Goal: Task Accomplishment & Management: Manage account settings

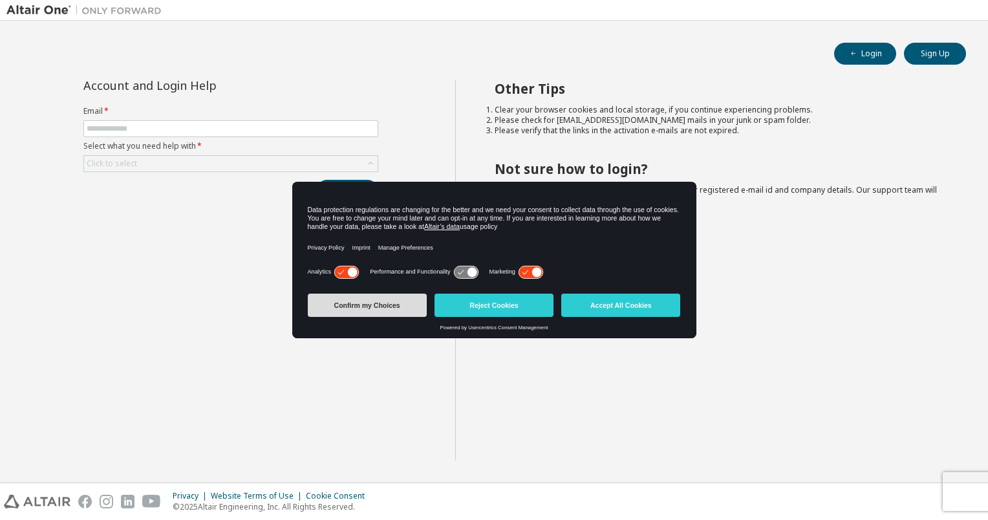
click at [414, 307] on button "Confirm my Choices" at bounding box center [367, 305] width 119 height 23
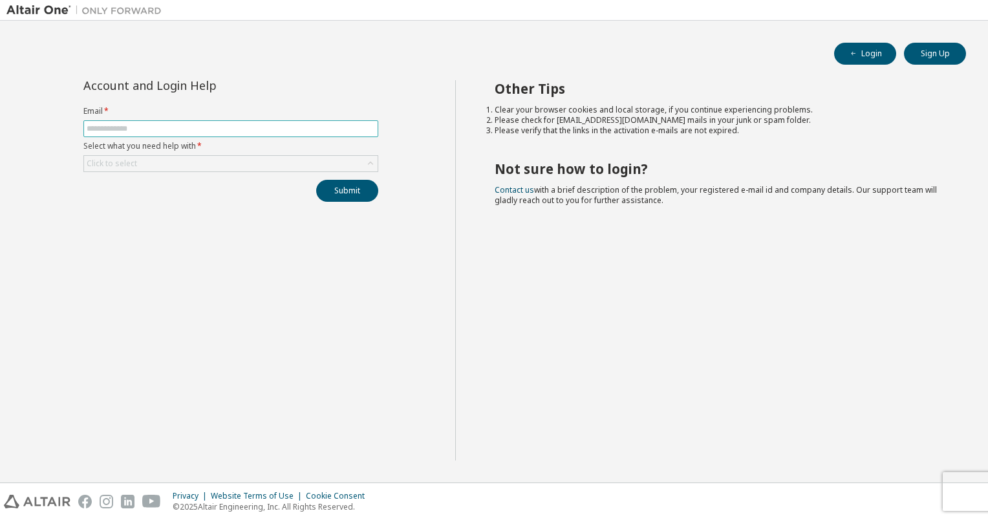
click at [191, 127] on input "text" at bounding box center [231, 129] width 289 height 10
type input "**********"
click at [342, 188] on button "Submit" at bounding box center [347, 191] width 62 height 22
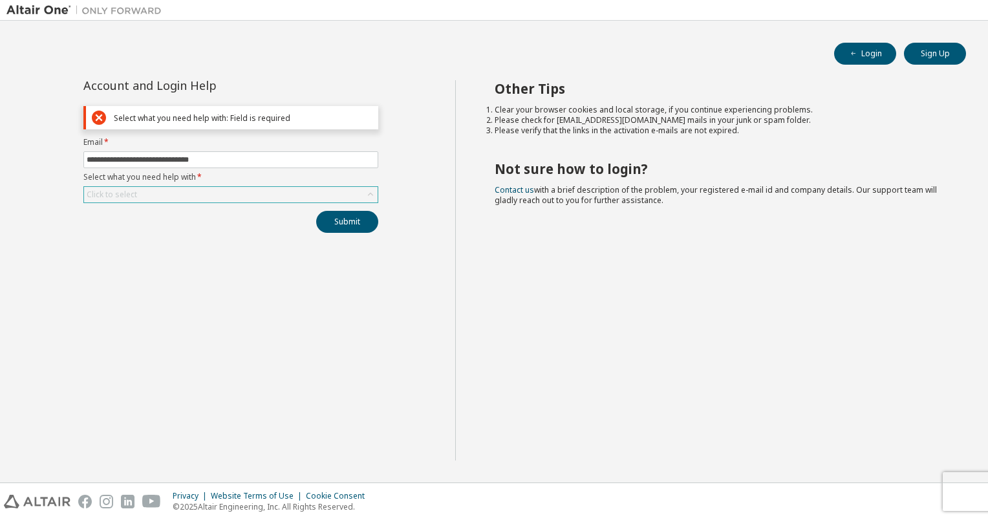
click at [248, 190] on div "Click to select" at bounding box center [231, 195] width 294 height 16
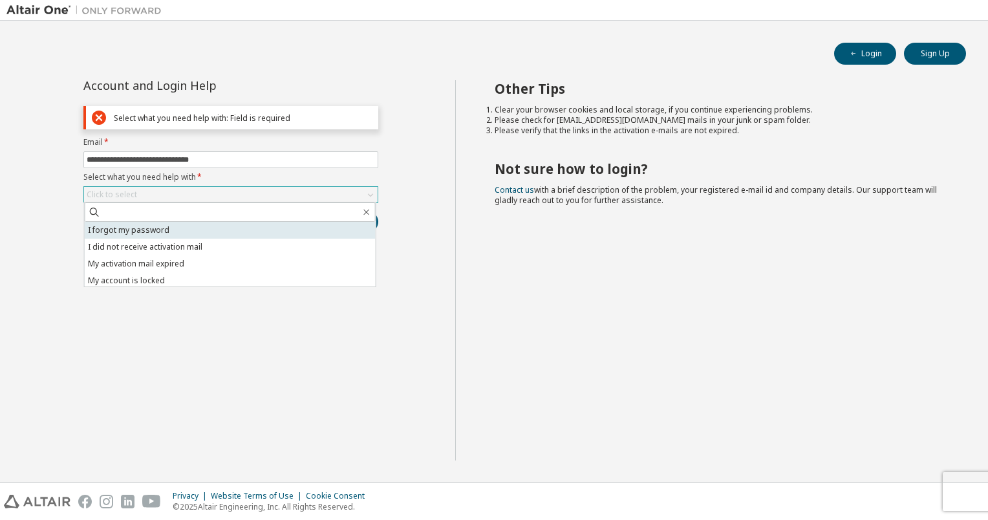
click at [234, 226] on li "I forgot my password" at bounding box center [230, 230] width 291 height 17
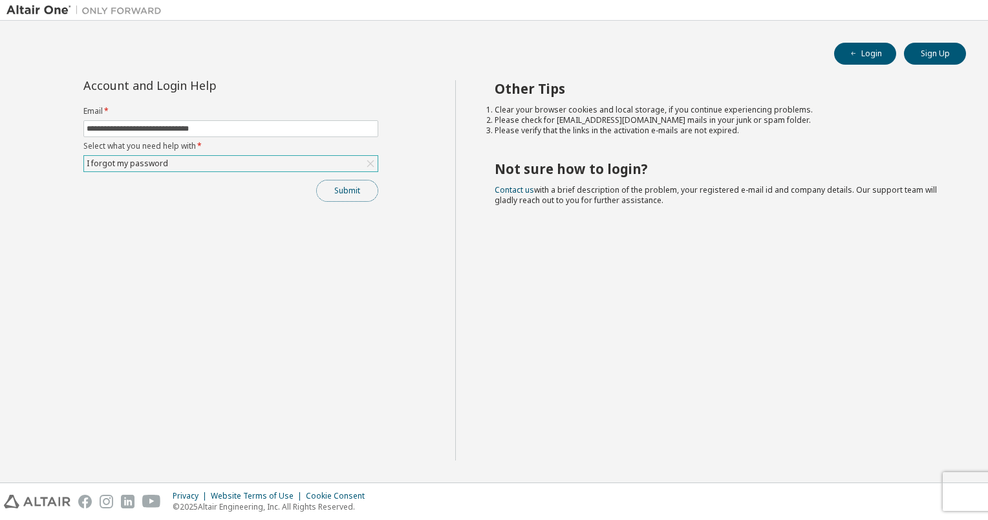
click at [343, 194] on button "Submit" at bounding box center [347, 191] width 62 height 22
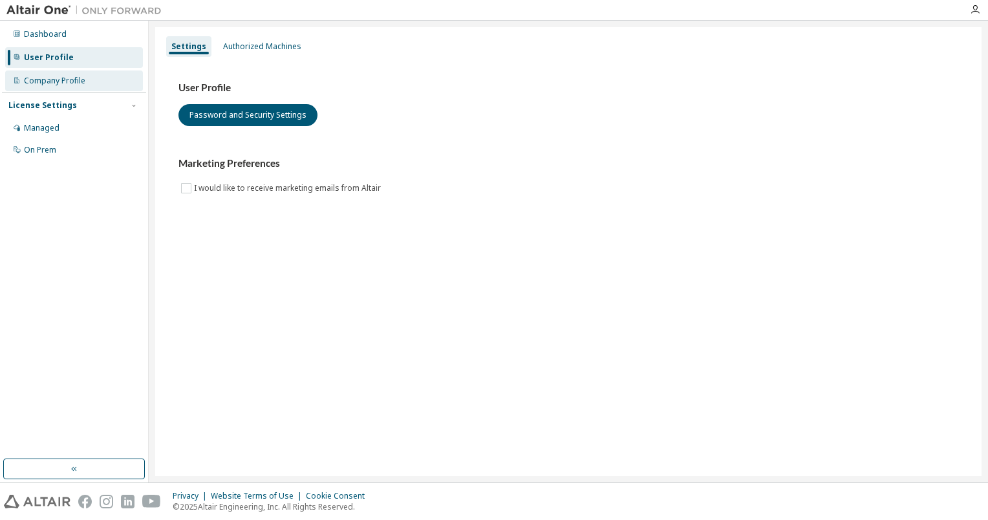
click at [92, 80] on div "Company Profile" at bounding box center [74, 81] width 138 height 21
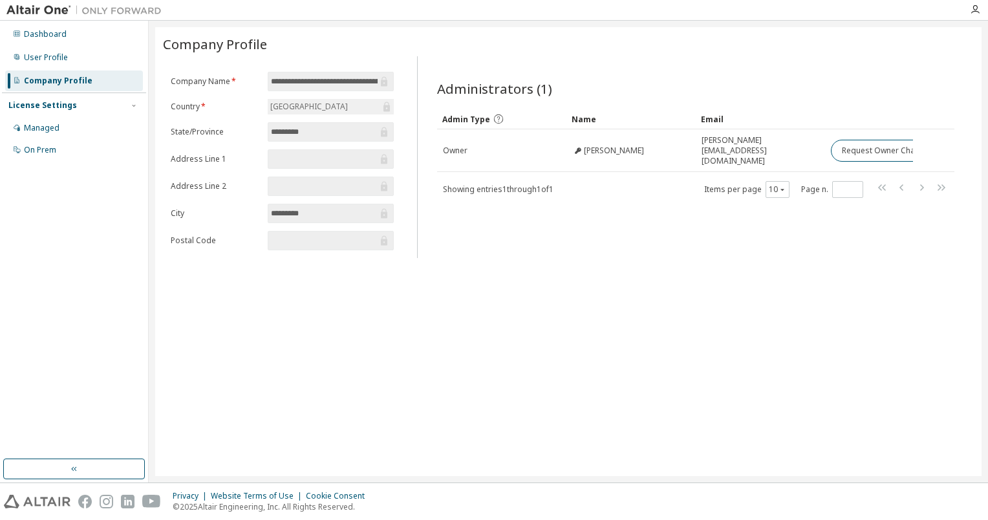
click at [386, 80] on icon at bounding box center [384, 82] width 6 height 10
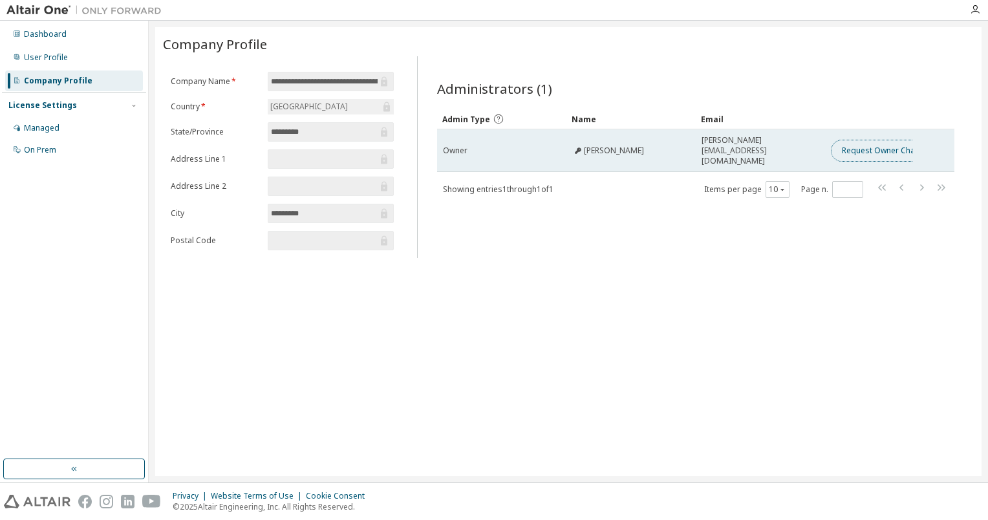
click at [861, 140] on button "Request Owner Change" at bounding box center [885, 151] width 109 height 22
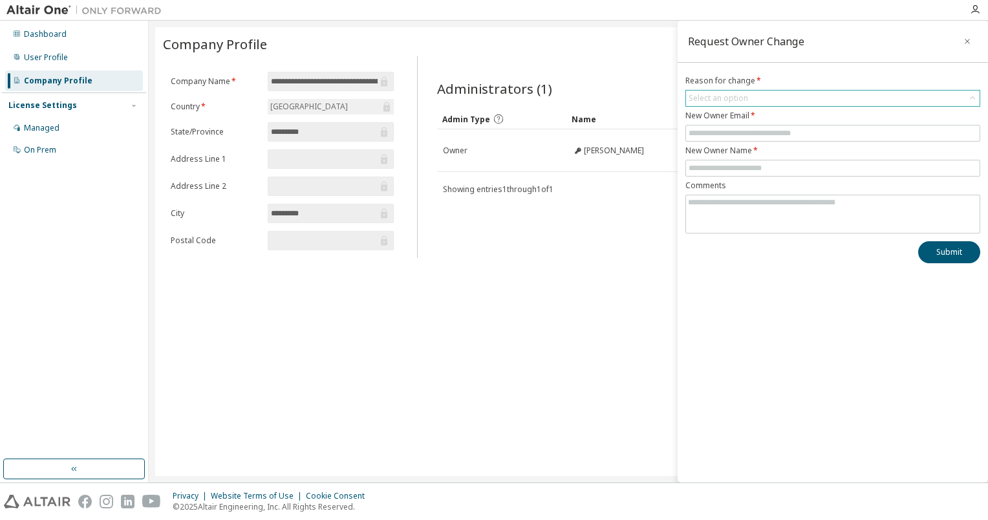
click at [766, 96] on div "Select an option" at bounding box center [833, 99] width 294 height 16
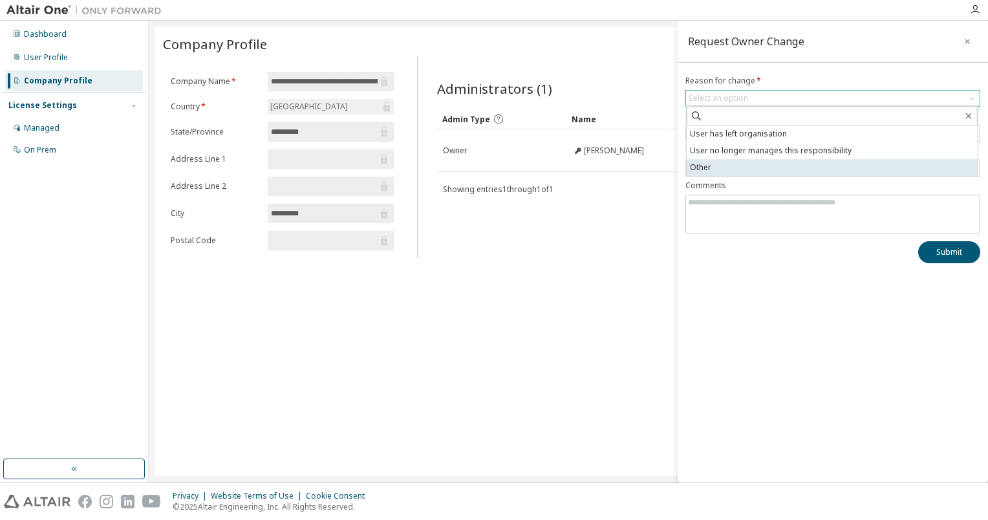
click at [780, 164] on li "Other" at bounding box center [832, 167] width 291 height 17
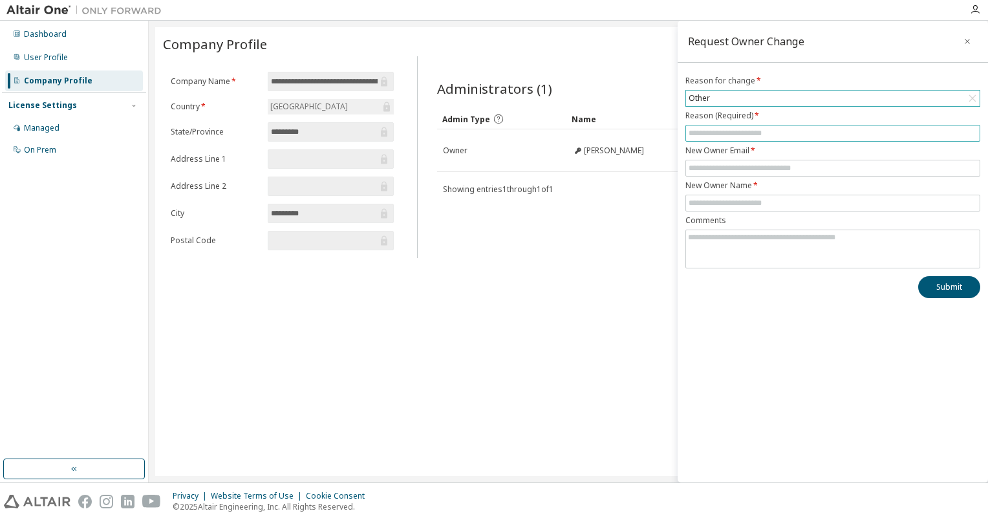
click at [780, 133] on input "text" at bounding box center [833, 133] width 289 height 10
type input "**********"
click at [965, 45] on icon "button" at bounding box center [967, 41] width 9 height 10
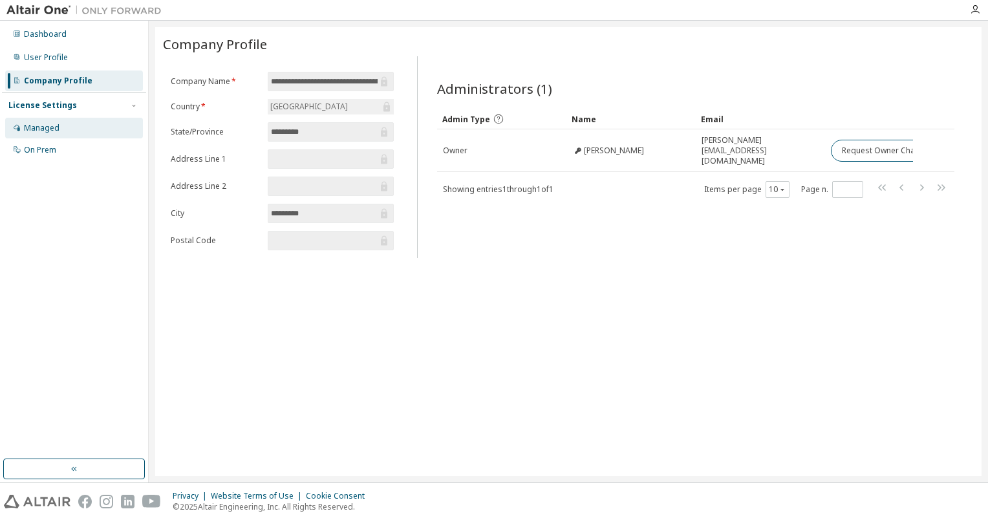
click at [65, 129] on div "Managed" at bounding box center [74, 128] width 138 height 21
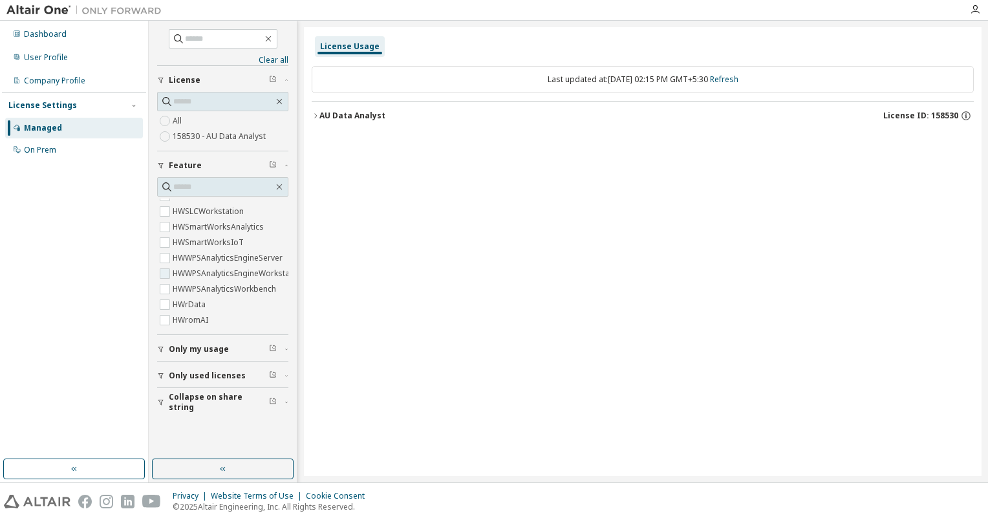
scroll to position [575, 0]
click at [318, 109] on button "AU Data Analyst License ID: 158530" at bounding box center [643, 116] width 662 height 28
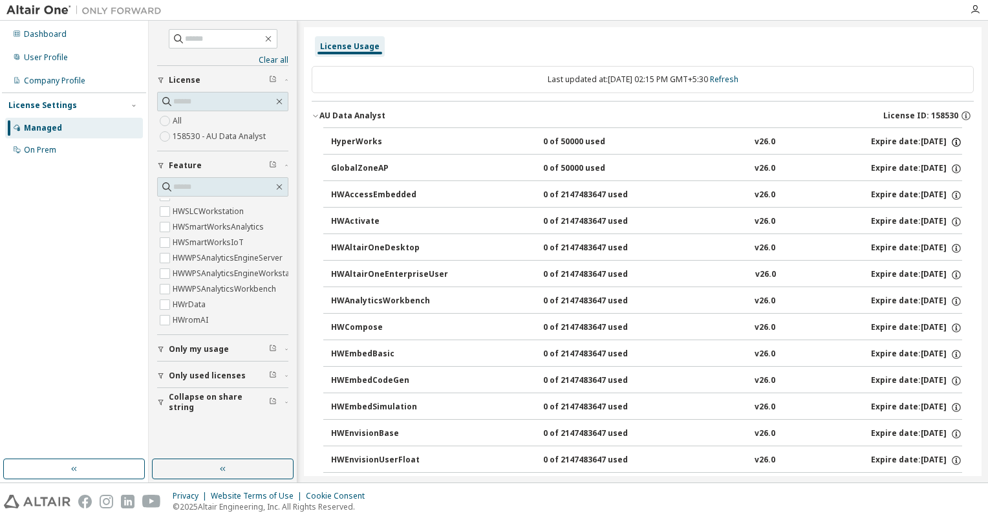
click at [951, 139] on icon "button" at bounding box center [957, 142] width 12 height 12
click at [484, 143] on div "HyperWorks 0 of 50000 used v26.0 Expire date: 2025-10-14" at bounding box center [646, 142] width 631 height 12
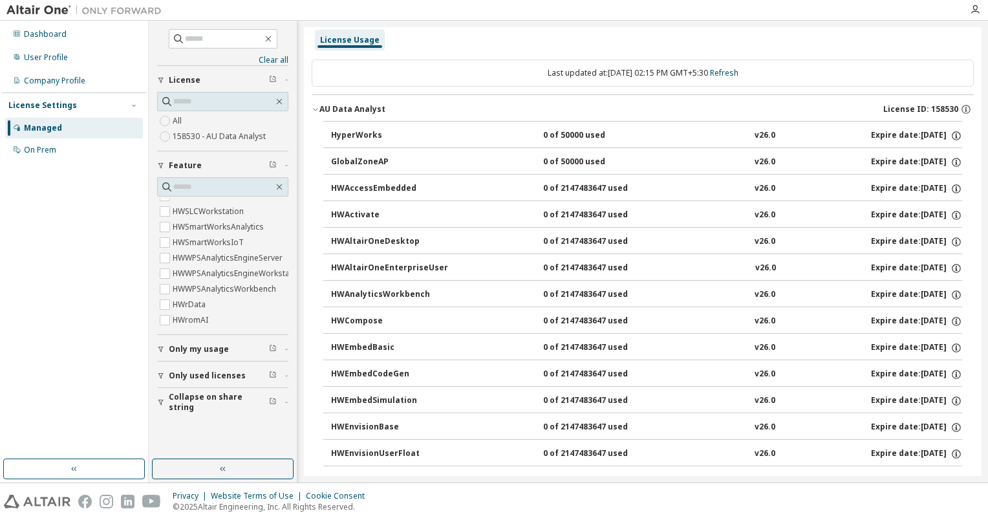
scroll to position [0, 0]
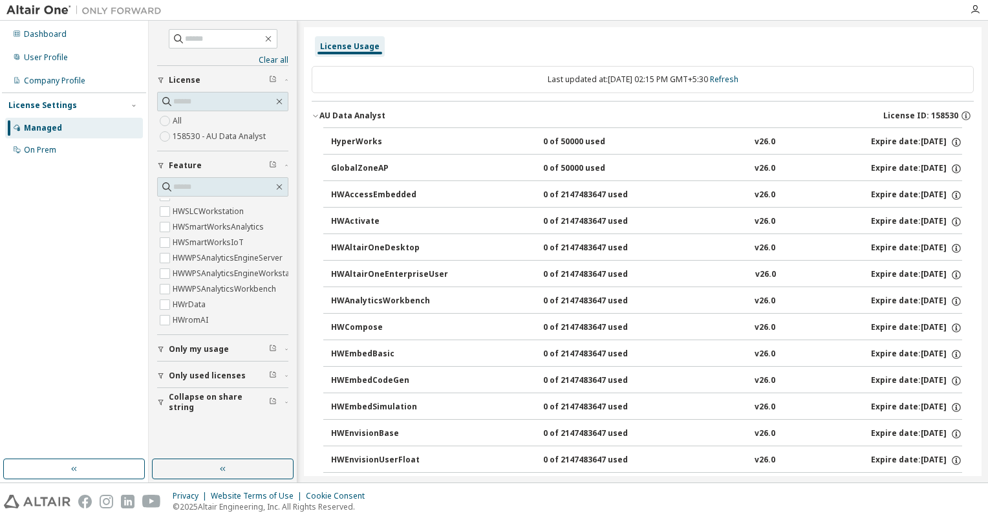
click at [400, 274] on div "HWAltairOneEnterpriseUser" at bounding box center [389, 275] width 117 height 12
click at [207, 312] on label "HWromAI" at bounding box center [192, 320] width 38 height 16
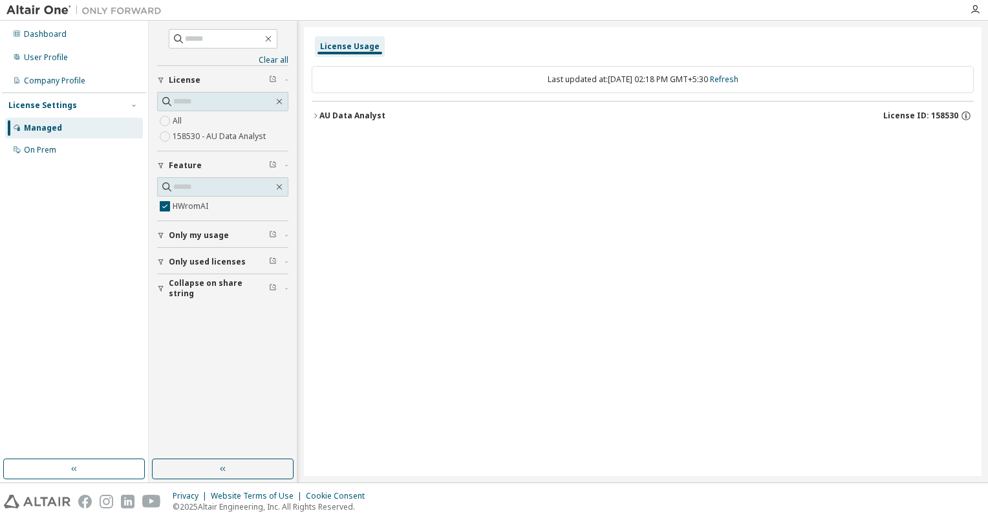
click at [314, 112] on icon "button" at bounding box center [316, 116] width 8 height 8
click at [356, 142] on div "HWromAI" at bounding box center [389, 142] width 116 height 12
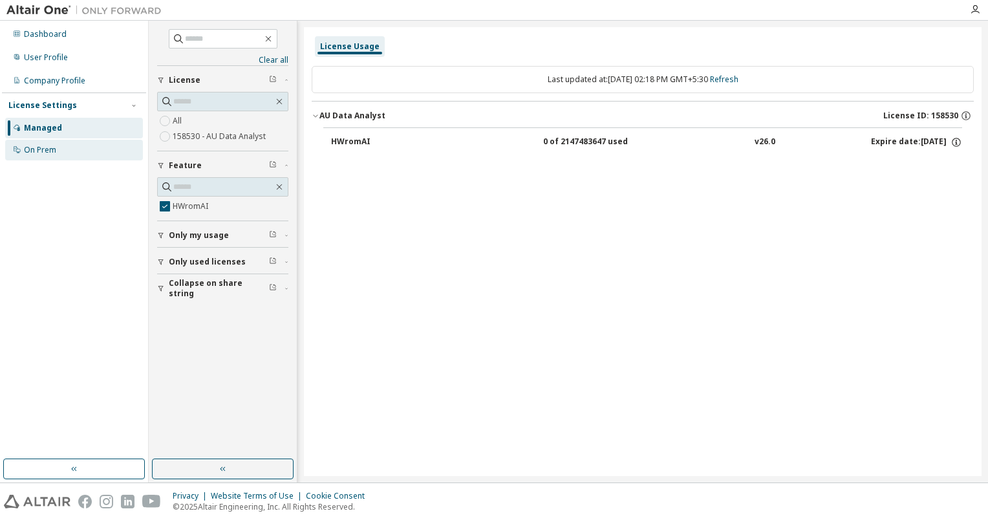
click at [44, 154] on div "On Prem" at bounding box center [40, 150] width 32 height 10
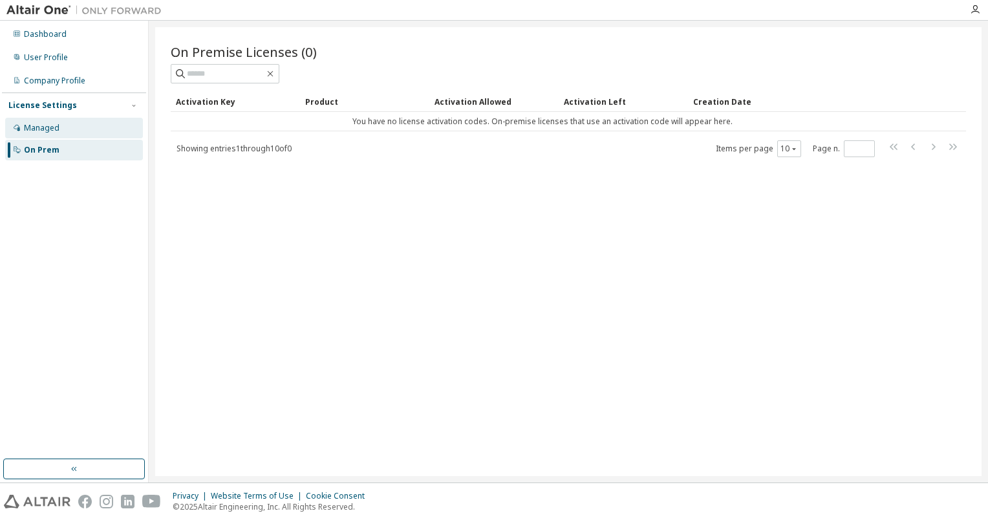
click at [44, 128] on div "Managed" at bounding box center [42, 128] width 36 height 10
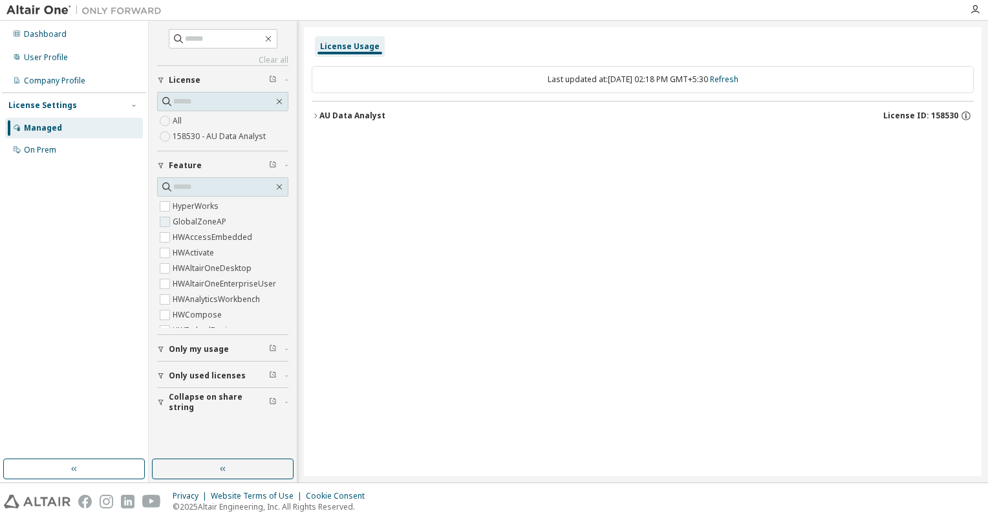
click at [187, 223] on label "GlobalZoneAP" at bounding box center [201, 222] width 56 height 16
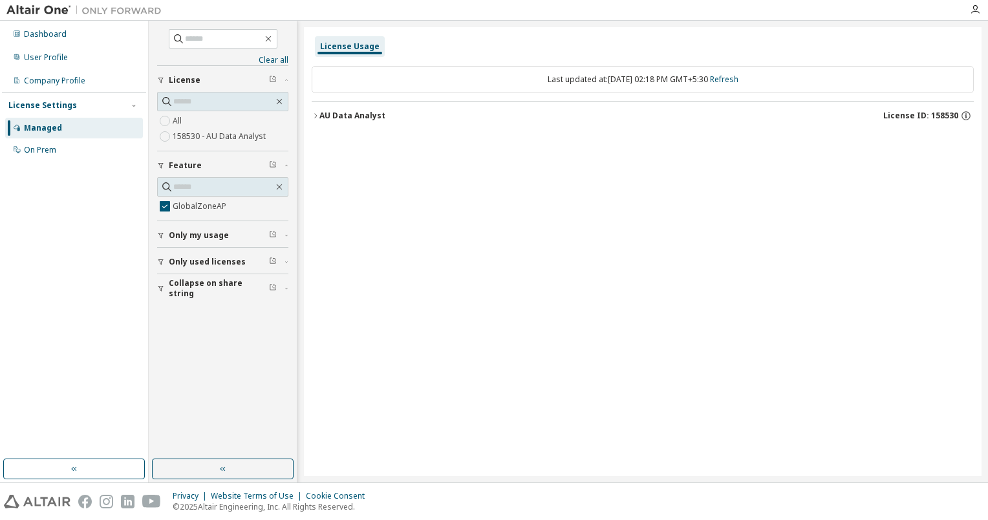
click at [358, 118] on div "AU Data Analyst" at bounding box center [353, 116] width 66 height 10
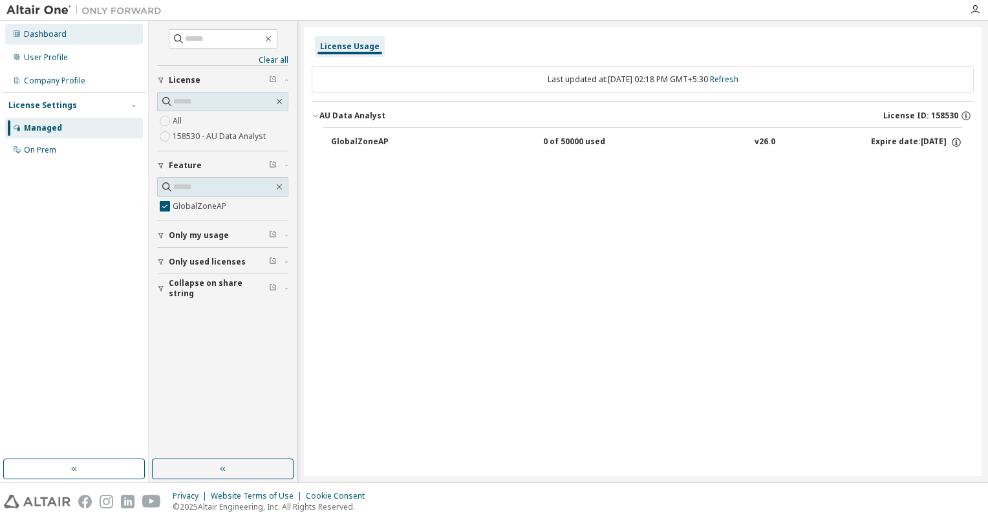
click at [32, 31] on div "Dashboard" at bounding box center [45, 34] width 43 height 10
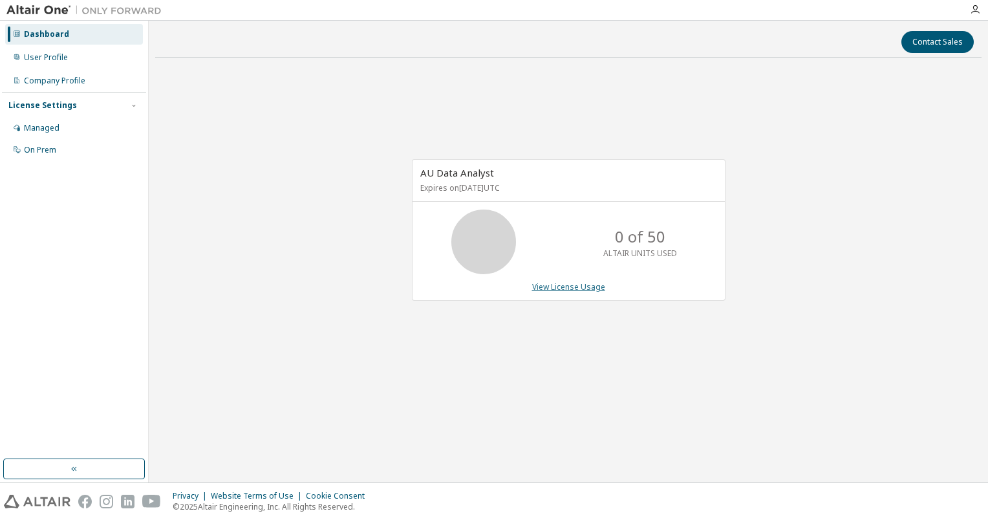
click at [566, 287] on link "View License Usage" at bounding box center [568, 286] width 73 height 11
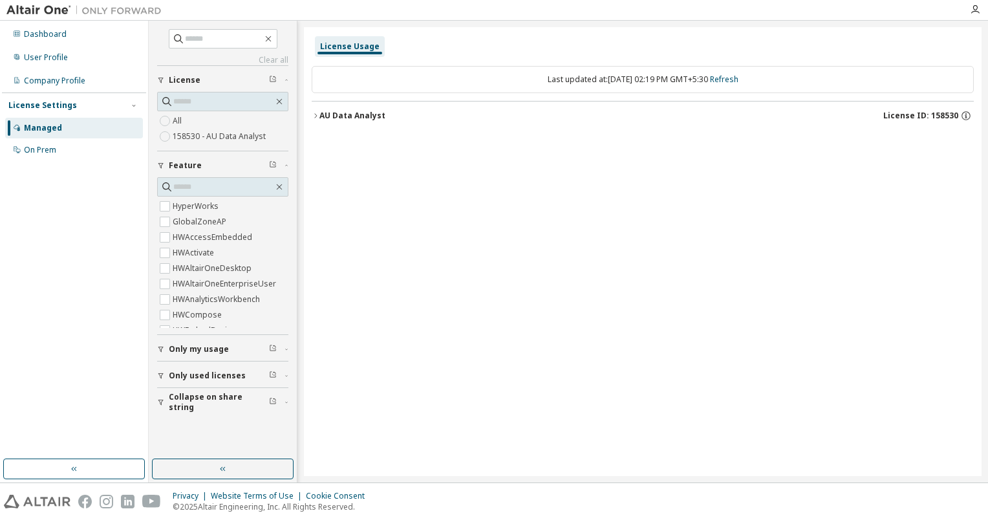
click at [37, 12] on img at bounding box center [87, 10] width 162 height 13
click at [96, 461] on button "button" at bounding box center [74, 469] width 142 height 21
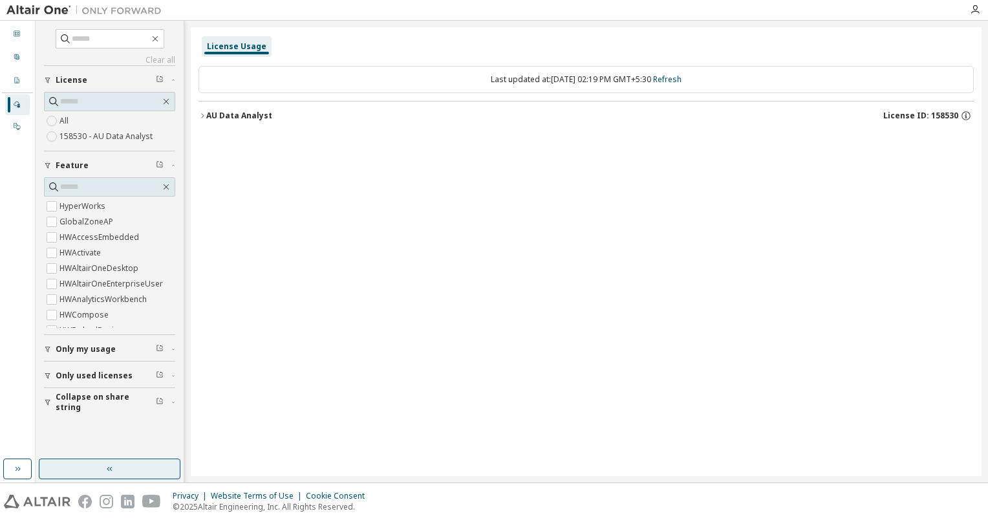
click at [62, 466] on button "button" at bounding box center [110, 469] width 142 height 21
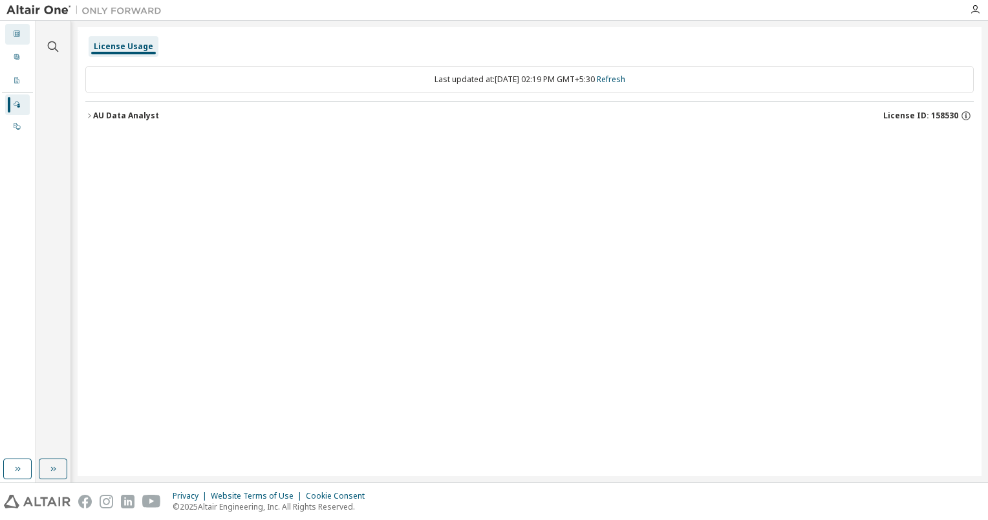
click at [12, 38] on div "Dashboard" at bounding box center [17, 34] width 25 height 21
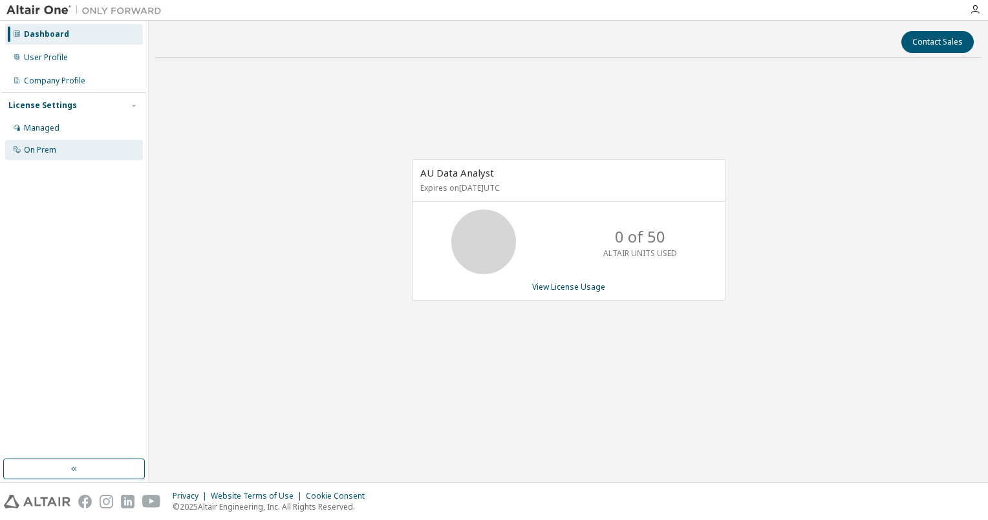
click at [90, 149] on div "On Prem" at bounding box center [74, 150] width 138 height 21
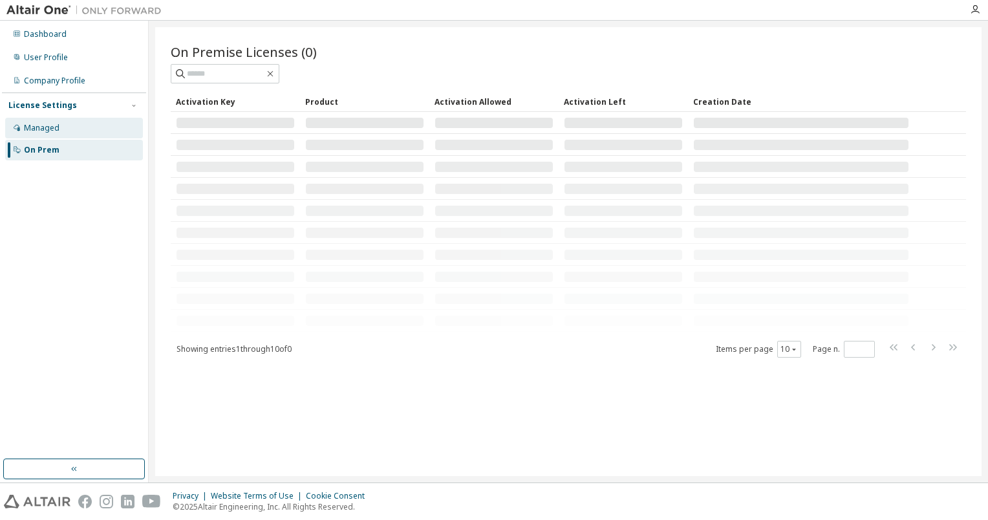
click at [87, 134] on div "Managed" at bounding box center [74, 128] width 138 height 21
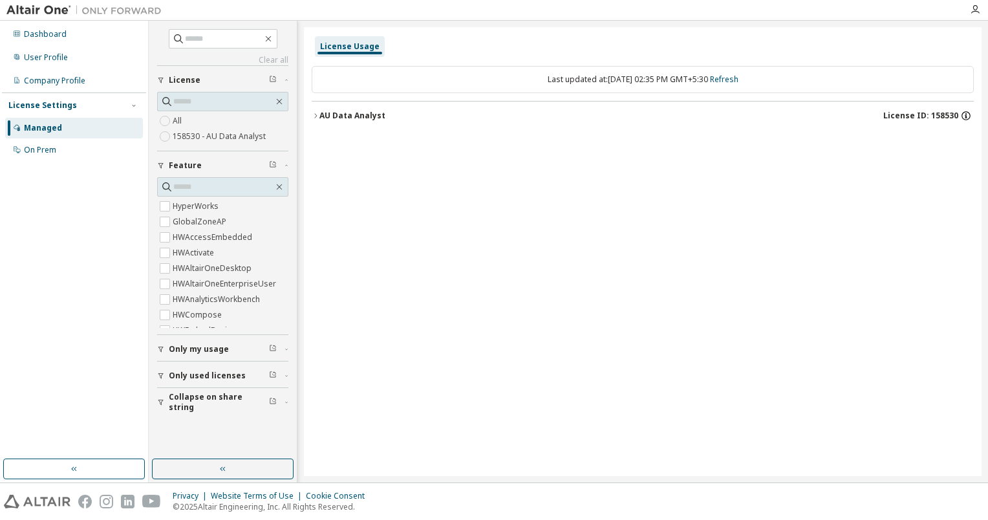
click at [970, 111] on icon "button" at bounding box center [967, 116] width 12 height 12
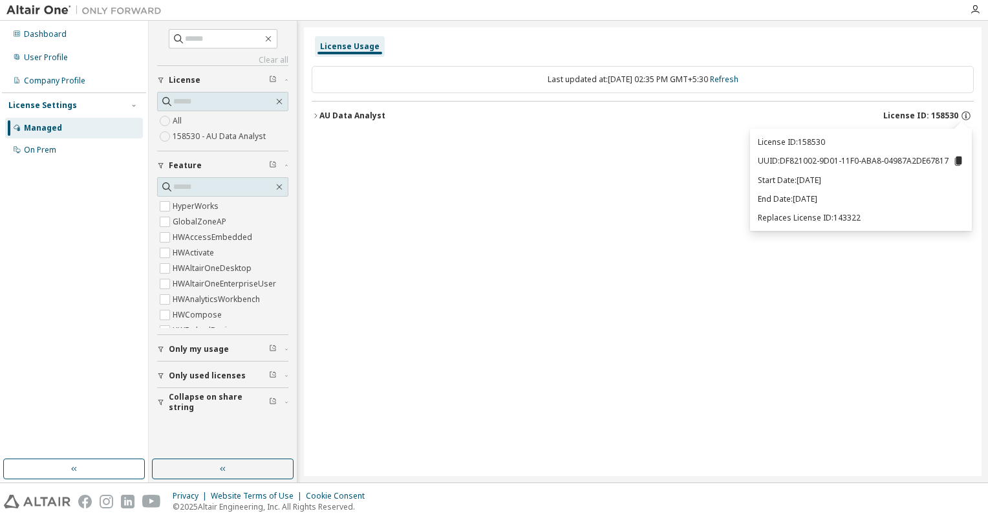
click at [314, 114] on icon "button" at bounding box center [316, 116] width 8 height 8
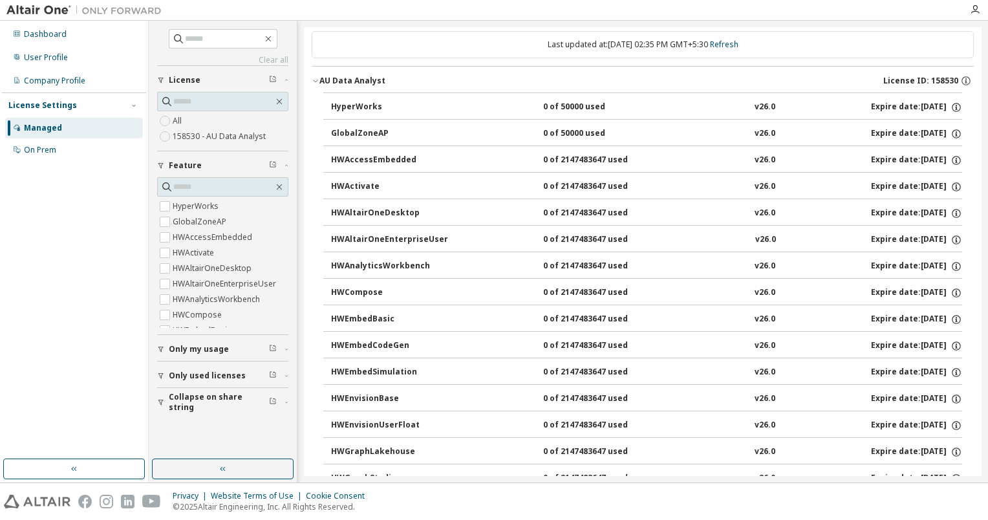
scroll to position [65, 0]
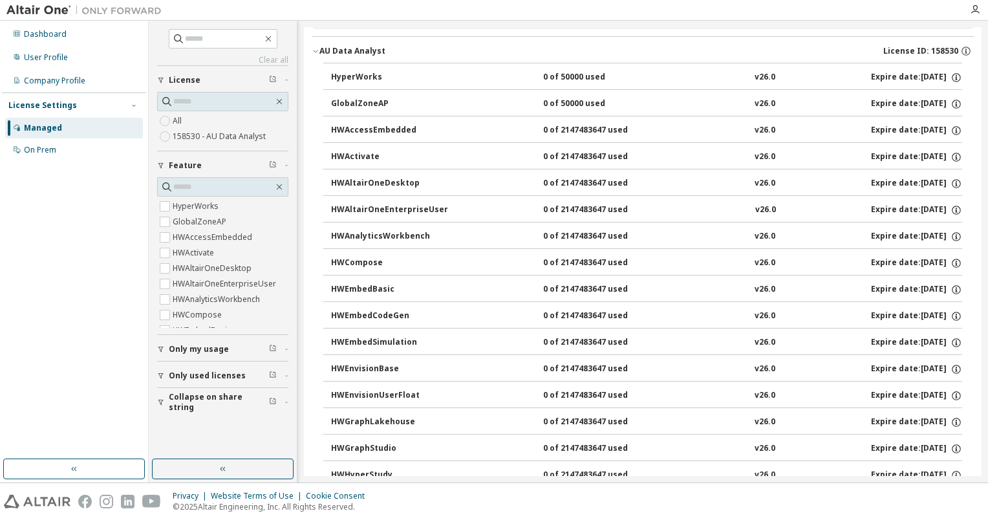
click at [363, 102] on div "GlobalZoneAP" at bounding box center [389, 104] width 116 height 12
click at [228, 377] on span "Only used licenses" at bounding box center [207, 376] width 77 height 10
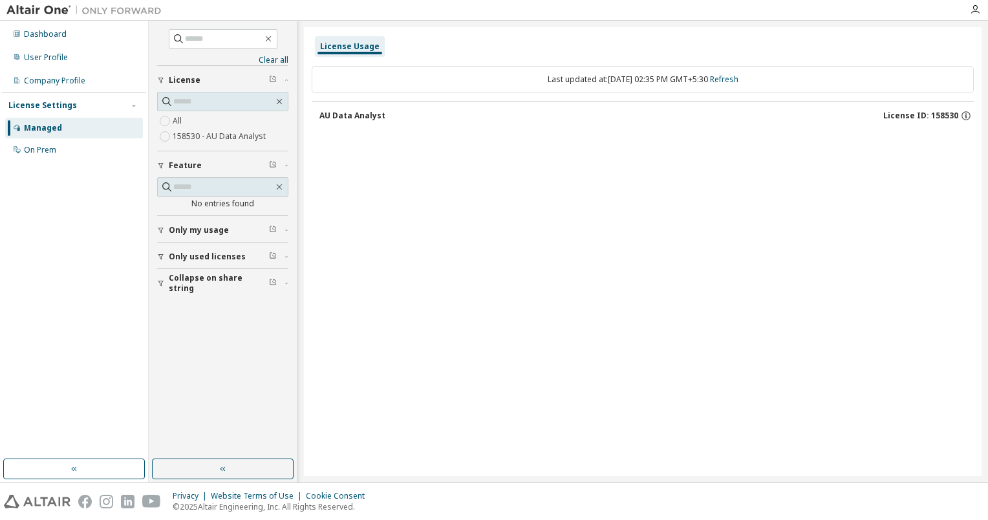
click at [226, 234] on div "Only my usage" at bounding box center [227, 230] width 116 height 10
click at [168, 282] on button "Only used licenses" at bounding box center [222, 294] width 131 height 28
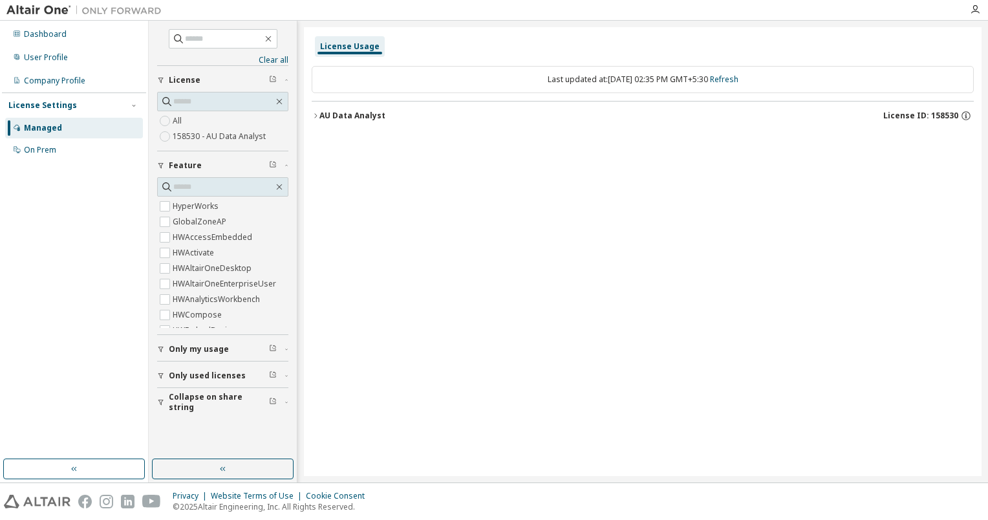
click at [203, 140] on label "158530 - AU Data Analyst" at bounding box center [221, 137] width 96 height 16
click at [314, 111] on button "AU Data Analyst License ID: 158530" at bounding box center [643, 116] width 662 height 28
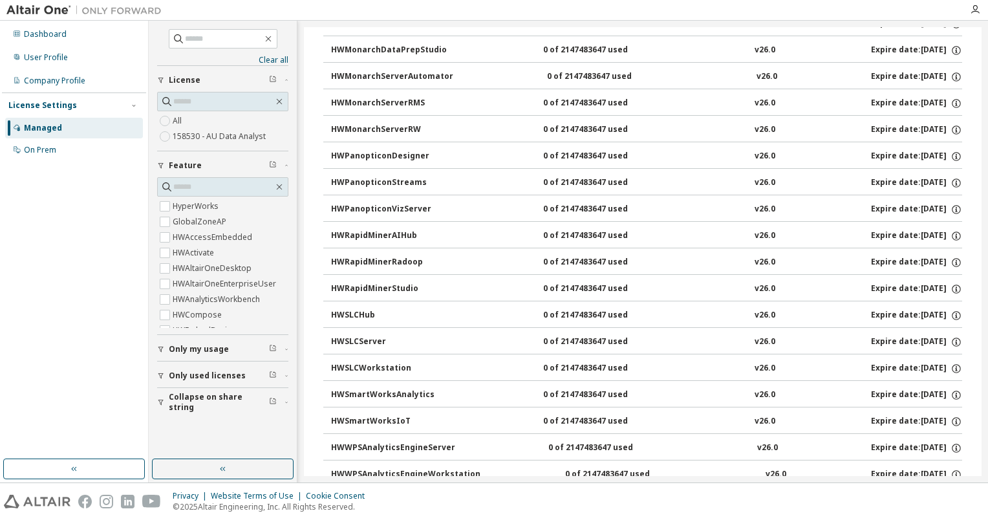
scroll to position [776, 0]
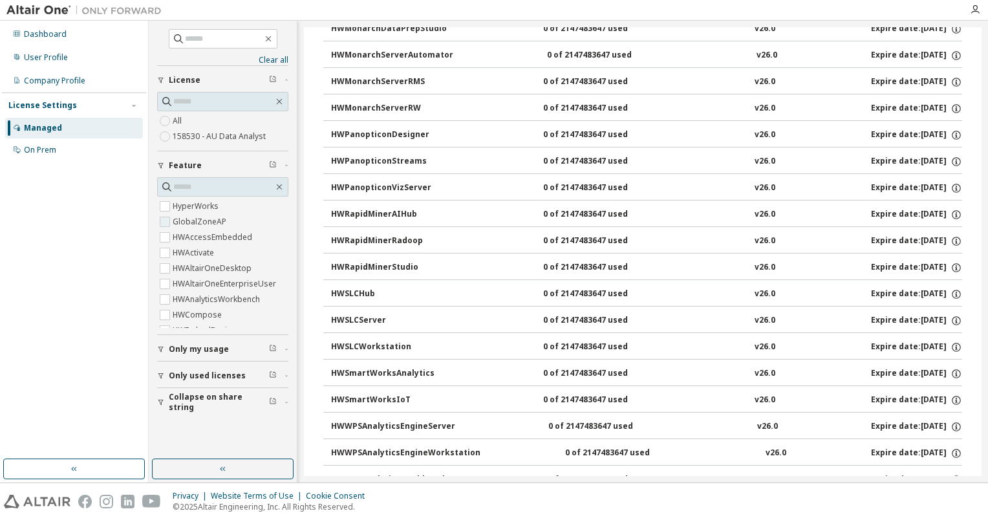
click at [215, 214] on label "GlobalZoneAP" at bounding box center [201, 222] width 56 height 16
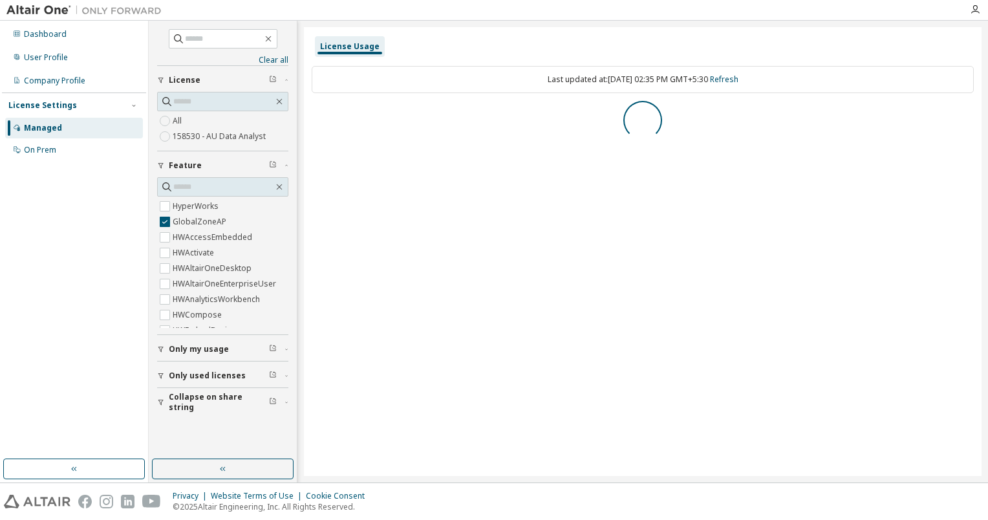
scroll to position [0, 0]
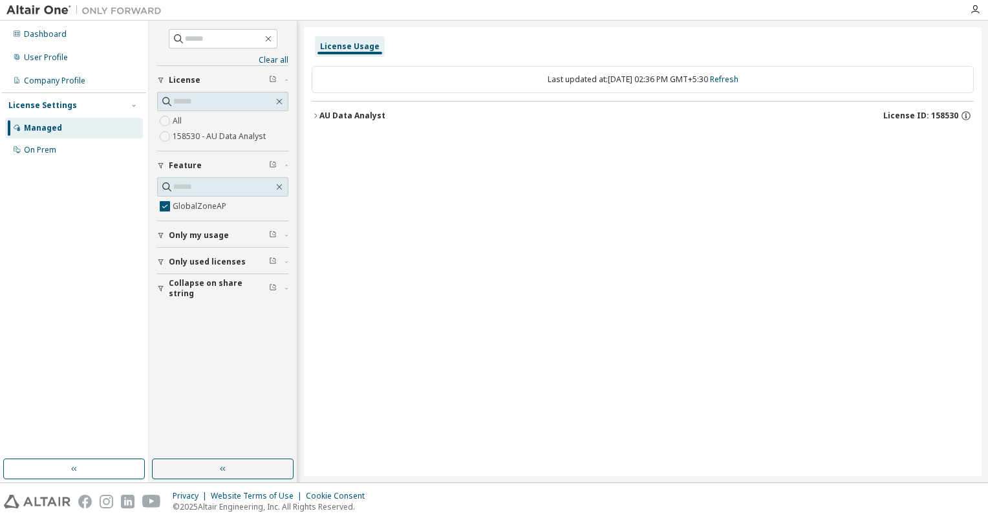
click at [318, 116] on icon "button" at bounding box center [316, 116] width 8 height 8
click at [547, 136] on div "0 of 50000 used" at bounding box center [601, 142] width 116 height 12
click at [567, 138] on div "0 of 50000 used" at bounding box center [601, 142] width 116 height 12
click at [739, 78] on link "Refresh" at bounding box center [724, 79] width 28 height 11
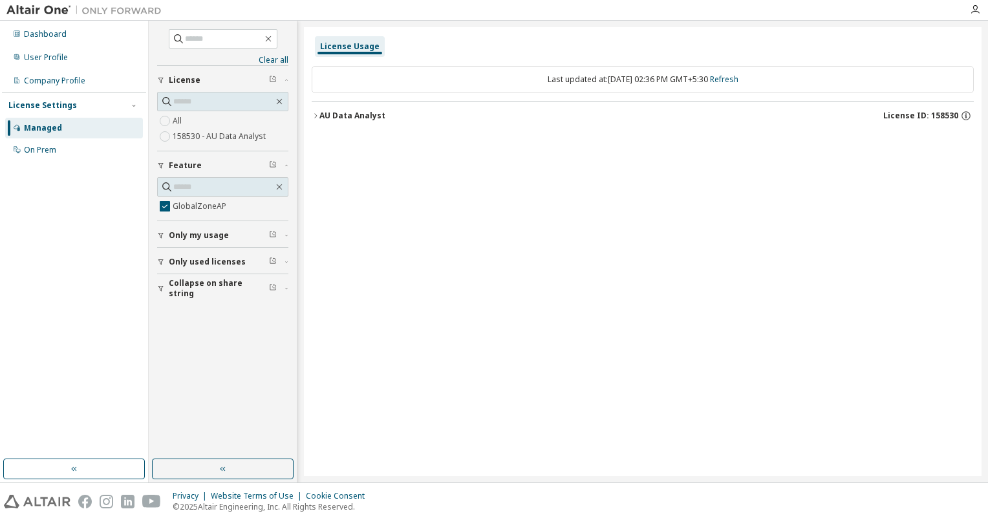
click at [808, 350] on div "License Usage Last updated at: Wed 2025-10-08 02:36 PM GMT+5:30 Refresh AU Data…" at bounding box center [643, 251] width 678 height 449
click at [316, 119] on icon "button" at bounding box center [316, 116] width 8 height 8
click at [283, 184] on icon "button" at bounding box center [279, 187] width 10 height 10
click at [217, 202] on label "GlobalZoneAP" at bounding box center [201, 207] width 56 height 16
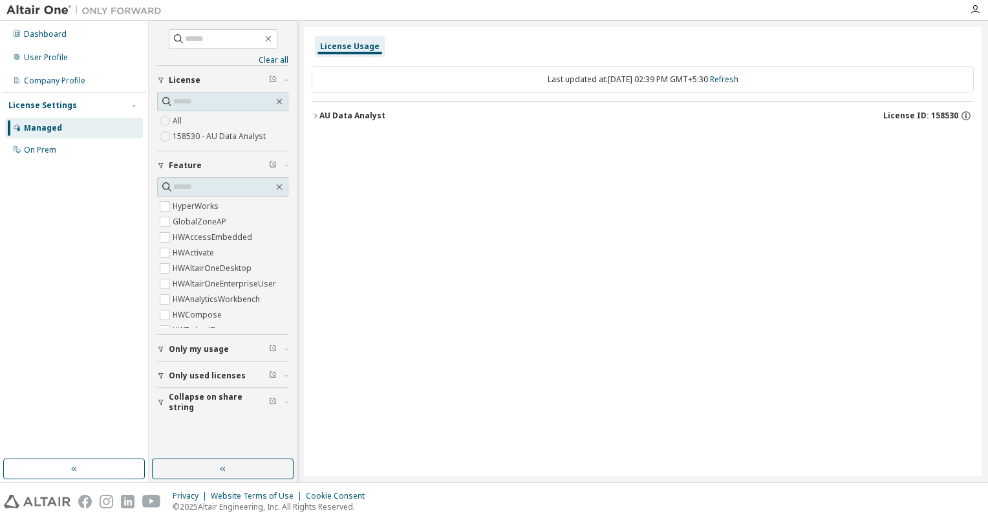
click at [312, 116] on icon "button" at bounding box center [316, 116] width 8 height 8
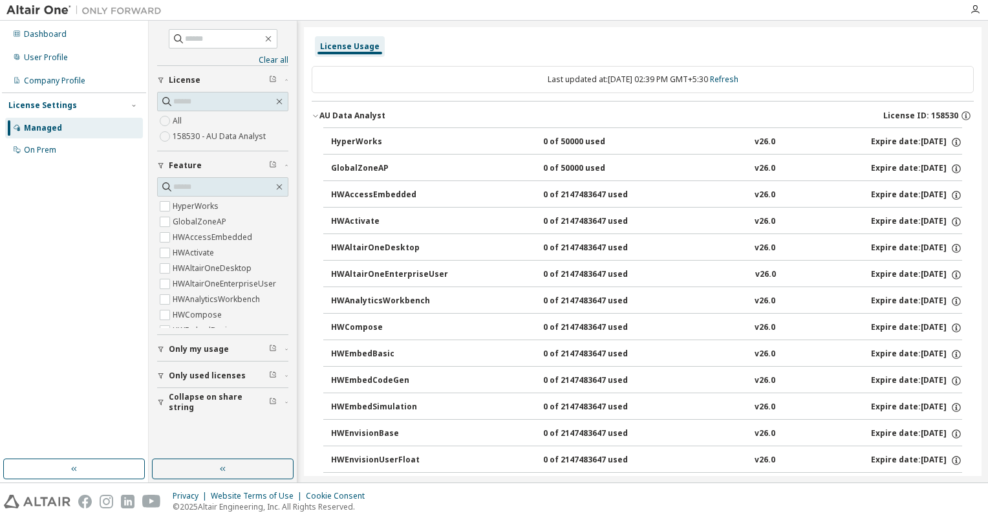
click at [371, 165] on div "GlobalZoneAP" at bounding box center [389, 169] width 116 height 12
click at [353, 47] on div "License Usage" at bounding box center [350, 46] width 60 height 10
click at [58, 52] on div "User Profile" at bounding box center [46, 57] width 44 height 10
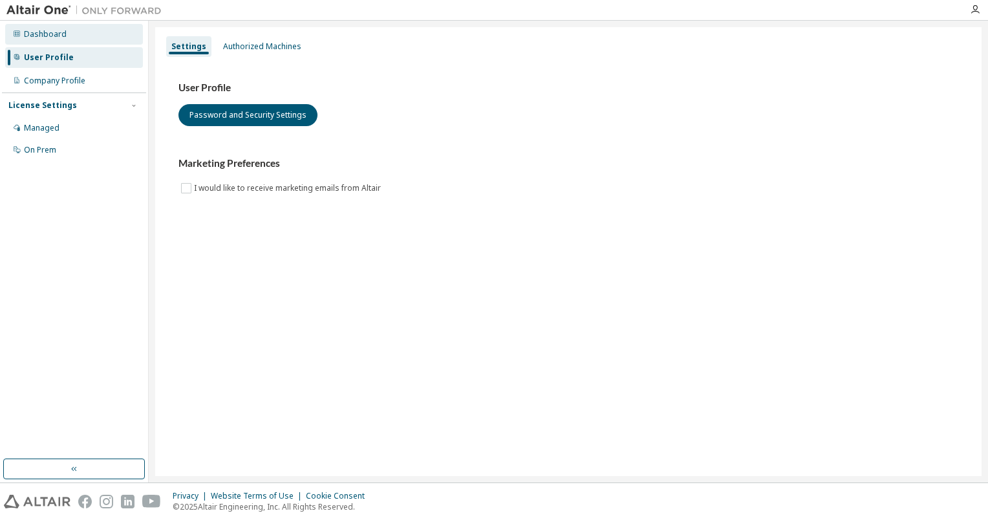
click at [69, 38] on div "Dashboard" at bounding box center [74, 34] width 138 height 21
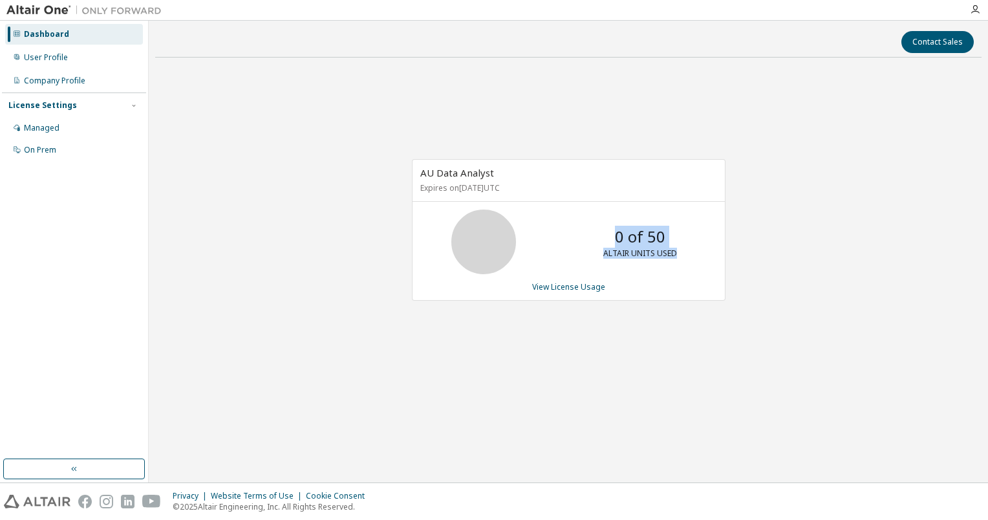
drag, startPoint x: 616, startPoint y: 234, endPoint x: 709, endPoint y: 263, distance: 97.8
click at [709, 263] on div "0 of 50 ALTAIR UNITS USED" at bounding box center [569, 242] width 312 height 65
drag, startPoint x: 709, startPoint y: 263, endPoint x: 758, endPoint y: 340, distance: 90.8
click at [758, 340] on div "AU Data Analyst Expires on October 14, 2025 UTC 0 of 50 ALTAIR UNITS USED View …" at bounding box center [568, 237] width 827 height 338
click at [487, 237] on icon at bounding box center [484, 242] width 32 height 32
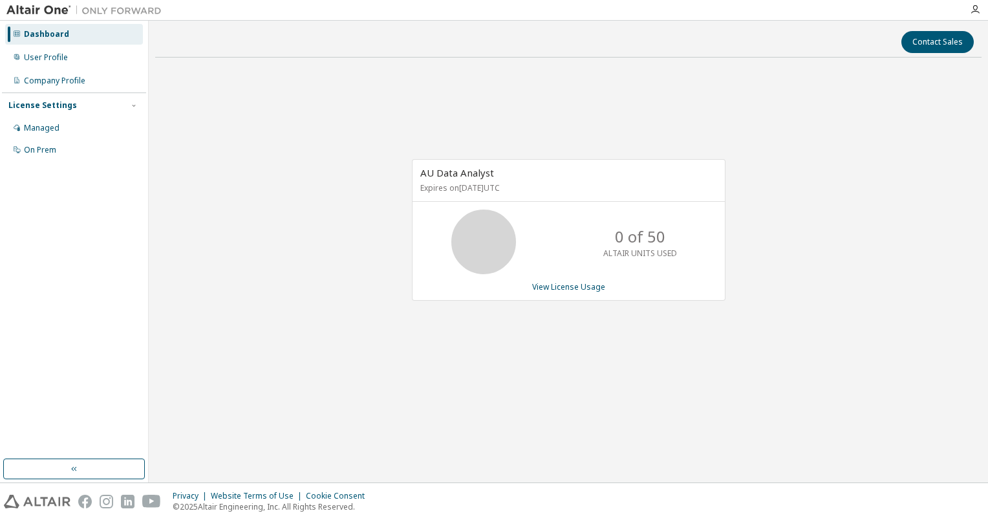
click at [441, 190] on p "Expires on October 14, 2025 UTC" at bounding box center [567, 187] width 294 height 11
click at [86, 126] on div "Managed" at bounding box center [74, 128] width 138 height 21
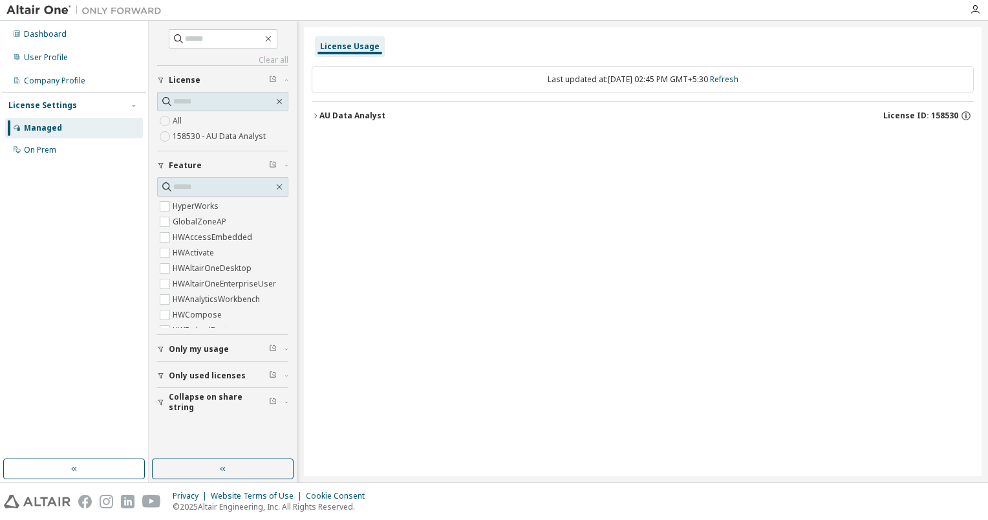
click at [320, 115] on div "AU Data Analyst" at bounding box center [353, 116] width 66 height 10
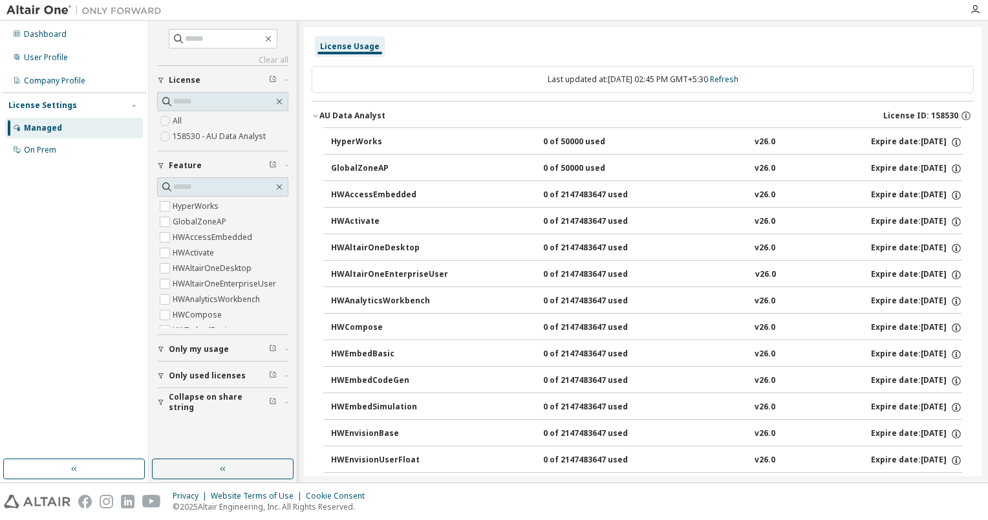
click at [204, 402] on span "Collapse on share string" at bounding box center [219, 402] width 100 height 21
click at [219, 382] on button "Only used licenses" at bounding box center [222, 376] width 131 height 28
click at [934, 113] on span "License ID: 158530" at bounding box center [921, 116] width 75 height 10
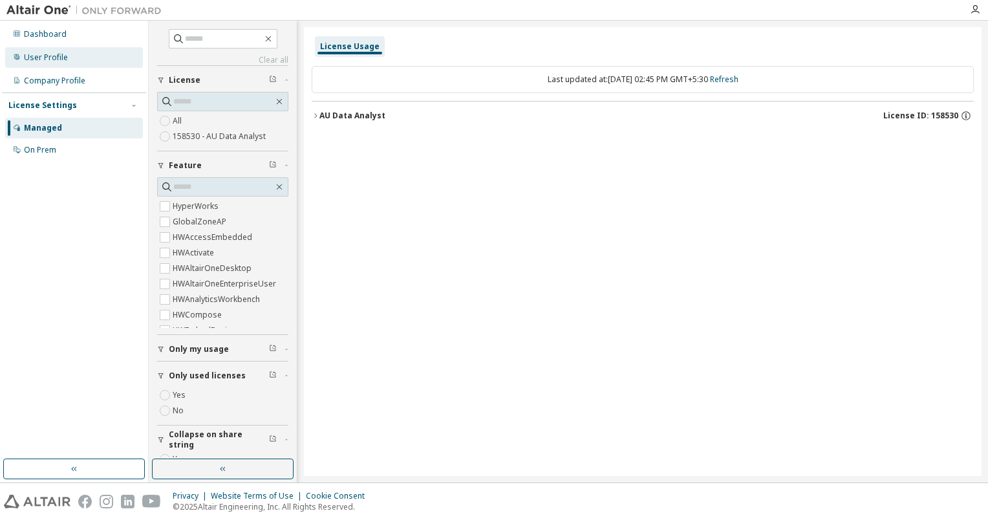
click at [31, 55] on div "User Profile" at bounding box center [46, 57] width 44 height 10
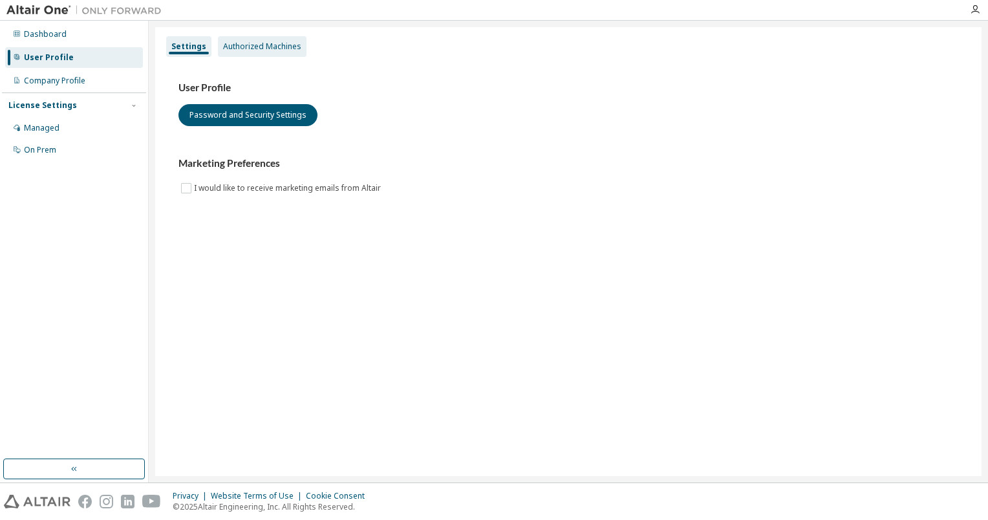
click at [248, 50] on div "Authorized Machines" at bounding box center [262, 46] width 78 height 10
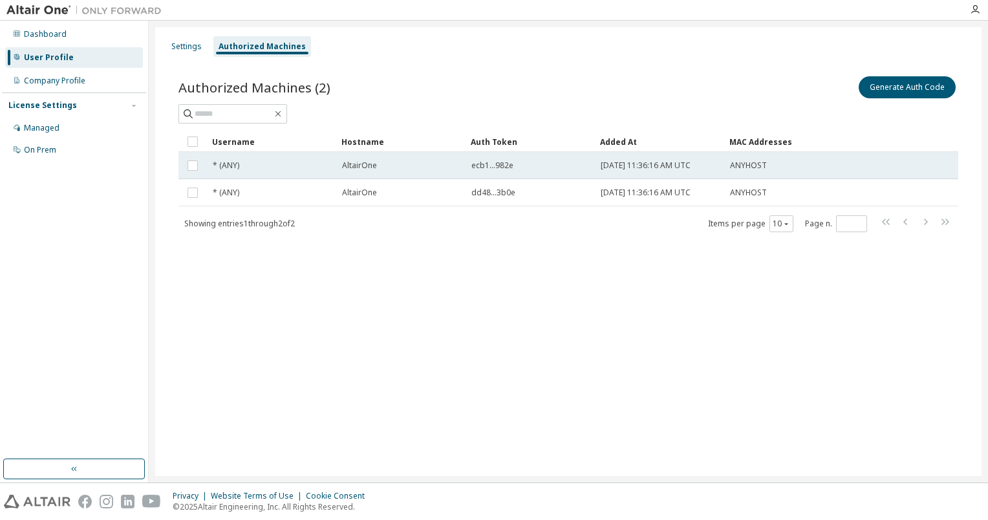
click at [490, 165] on span "ecb1...982e" at bounding box center [493, 165] width 42 height 10
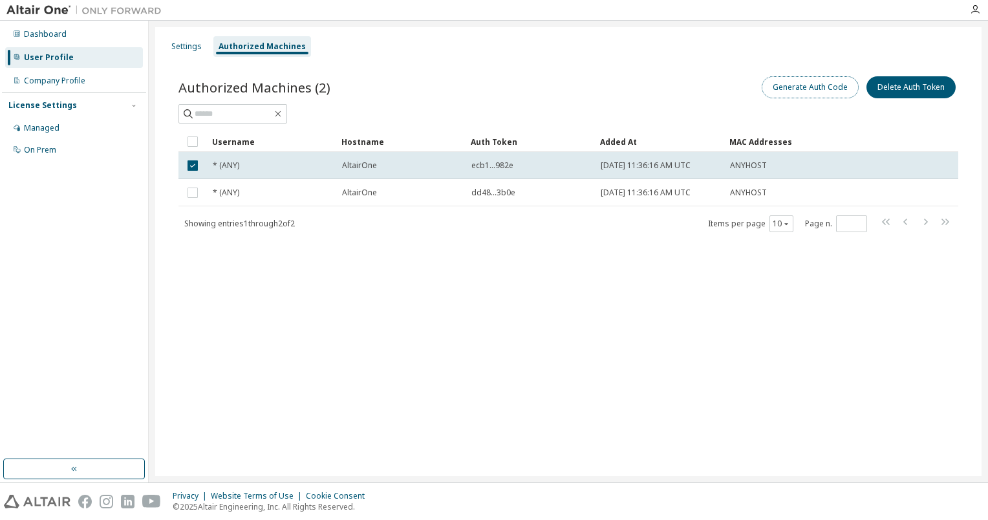
click at [825, 87] on button "Generate Auth Code" at bounding box center [810, 87] width 97 height 22
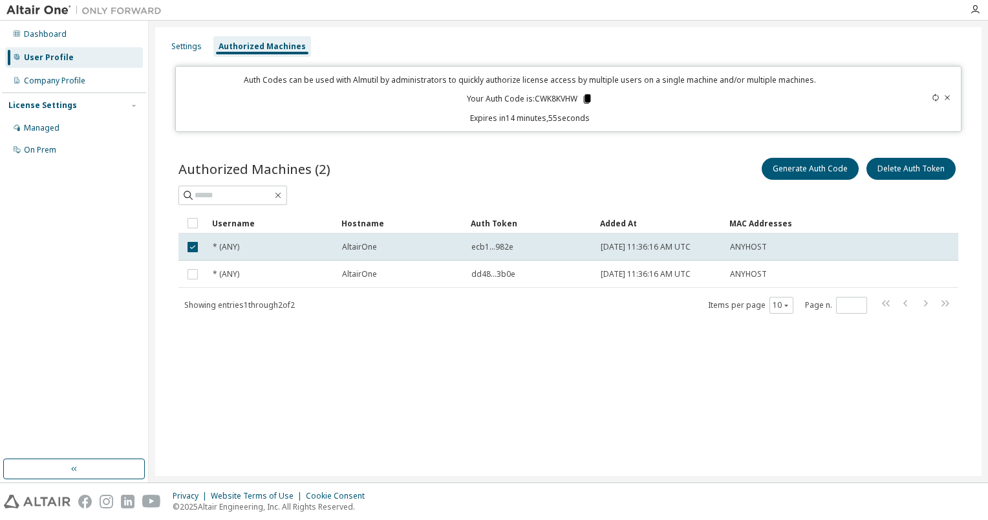
click at [585, 97] on icon at bounding box center [587, 98] width 7 height 9
click at [375, 252] on td "AltairOne" at bounding box center [400, 247] width 129 height 27
click at [587, 96] on icon at bounding box center [587, 98] width 7 height 9
click at [818, 167] on button "Generate Auth Code" at bounding box center [810, 169] width 97 height 22
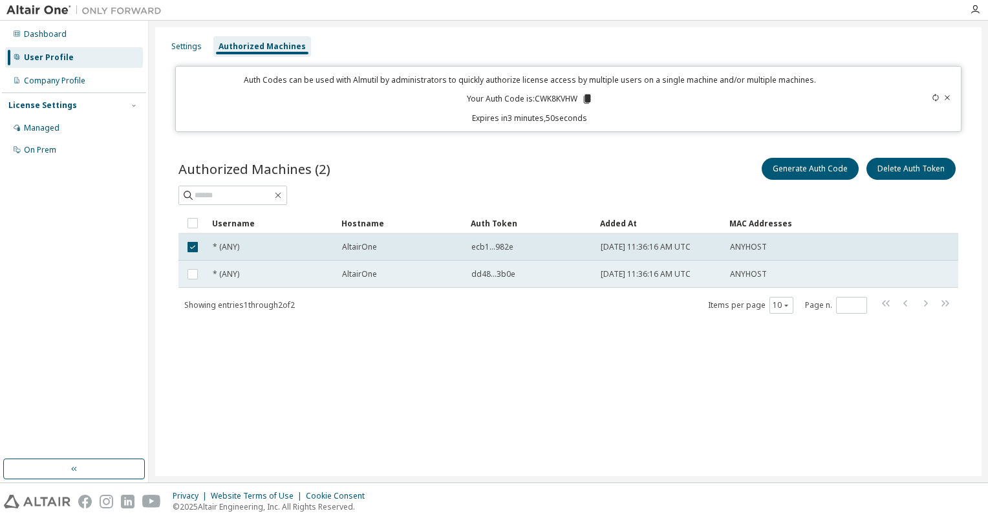
click at [253, 285] on td "* (ANY)" at bounding box center [271, 274] width 129 height 27
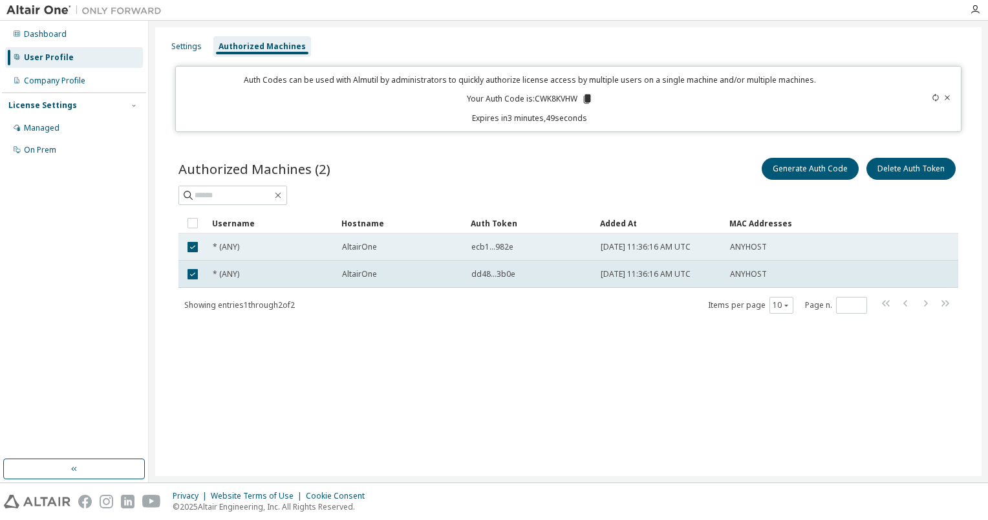
click at [300, 248] on div "* (ANY)" at bounding box center [272, 247] width 118 height 10
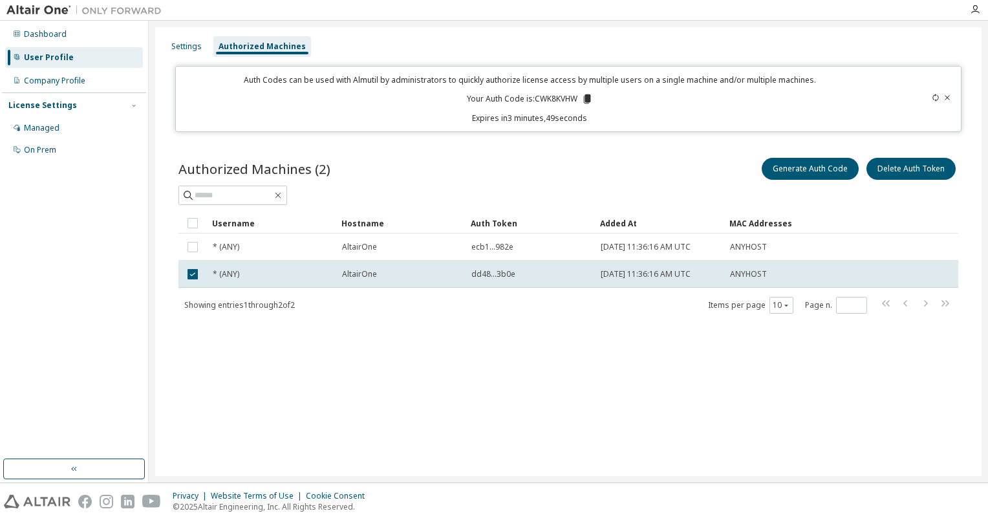
click at [300, 248] on div "* (ANY)" at bounding box center [272, 247] width 118 height 10
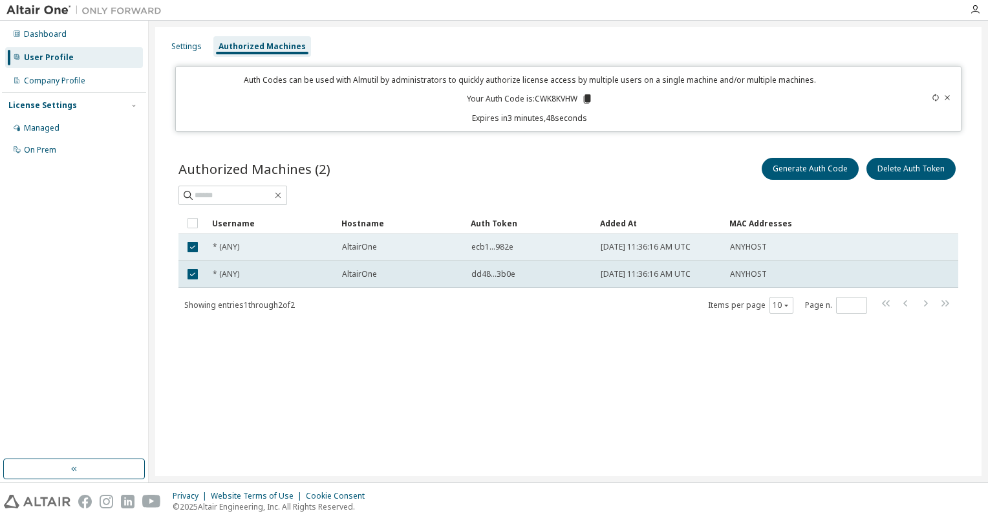
click at [237, 247] on span "* (ANY)" at bounding box center [226, 247] width 27 height 10
click at [611, 244] on span "2025-06-20 11:36:16 AM UTC" at bounding box center [646, 247] width 90 height 10
drag, startPoint x: 495, startPoint y: 244, endPoint x: 529, endPoint y: 246, distance: 34.3
click at [529, 246] on div "ecb1...982e" at bounding box center [531, 247] width 118 height 10
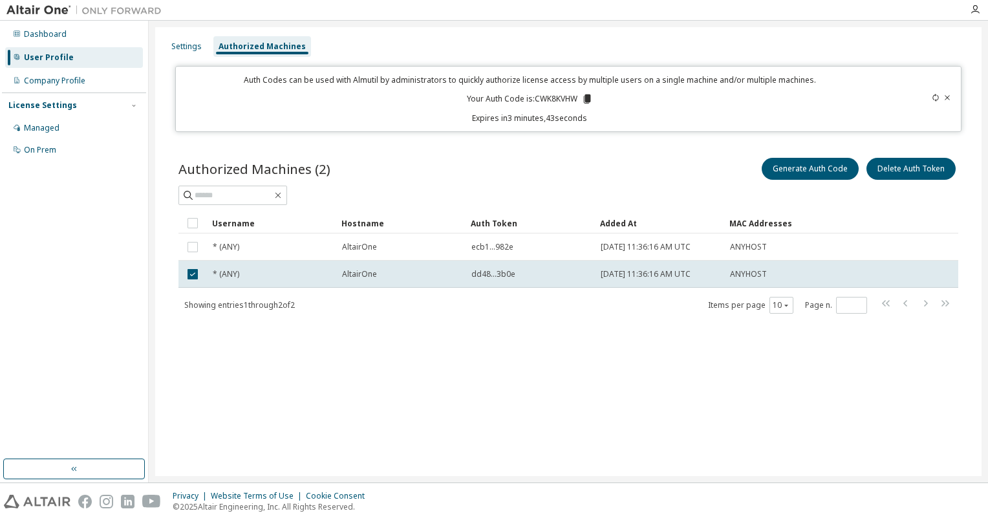
drag, startPoint x: 529, startPoint y: 246, endPoint x: 447, endPoint y: 399, distance: 173.9
click at [447, 399] on div "Settings Authorized Machines Auth Codes can be used with Almutil by administrat…" at bounding box center [568, 251] width 827 height 449
click at [186, 51] on div "Settings" at bounding box center [186, 46] width 30 height 10
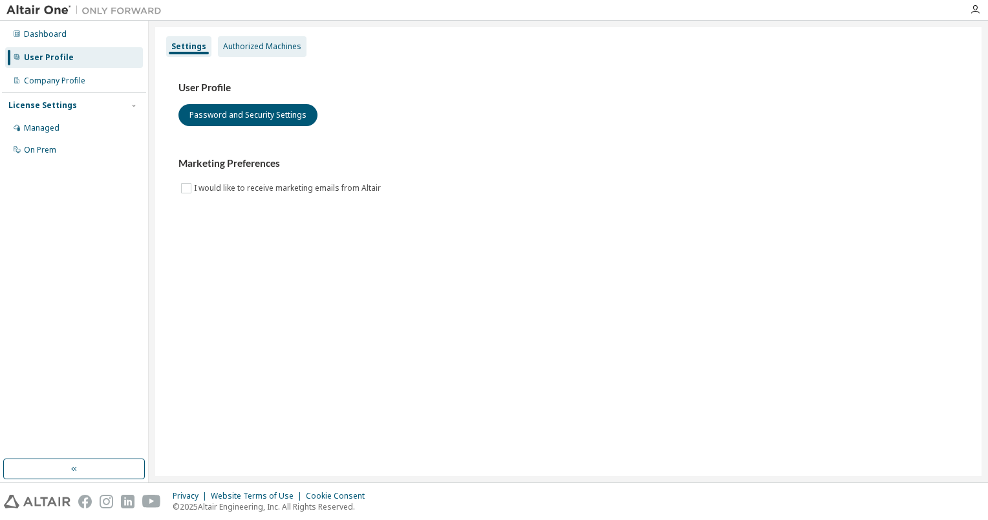
click at [234, 48] on div "Authorized Machines" at bounding box center [262, 46] width 78 height 10
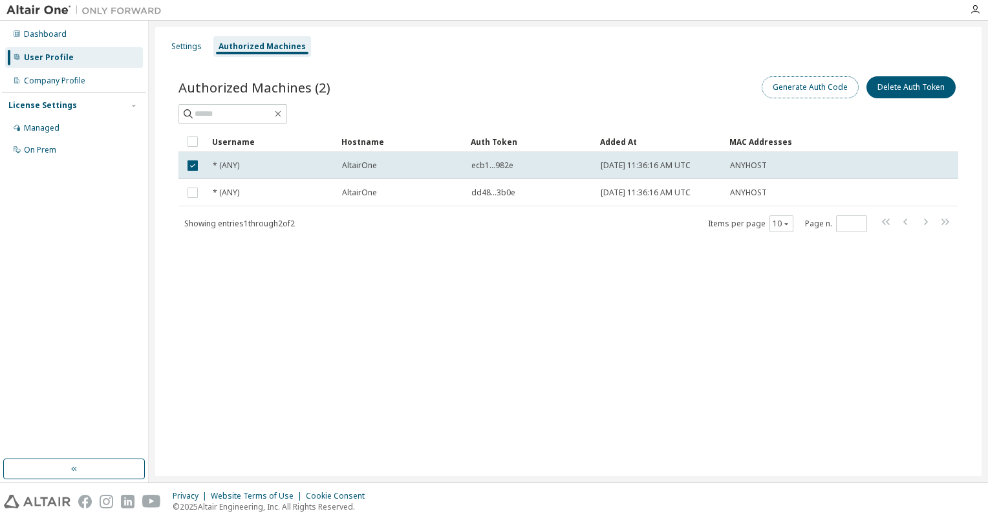
click at [834, 85] on button "Generate Auth Code" at bounding box center [810, 87] width 97 height 22
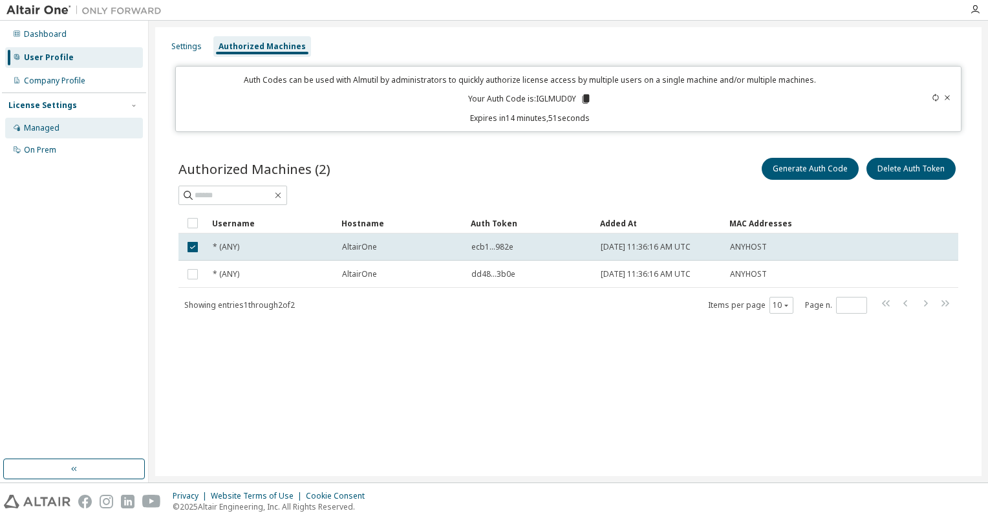
click at [64, 135] on div "Managed" at bounding box center [74, 128] width 138 height 21
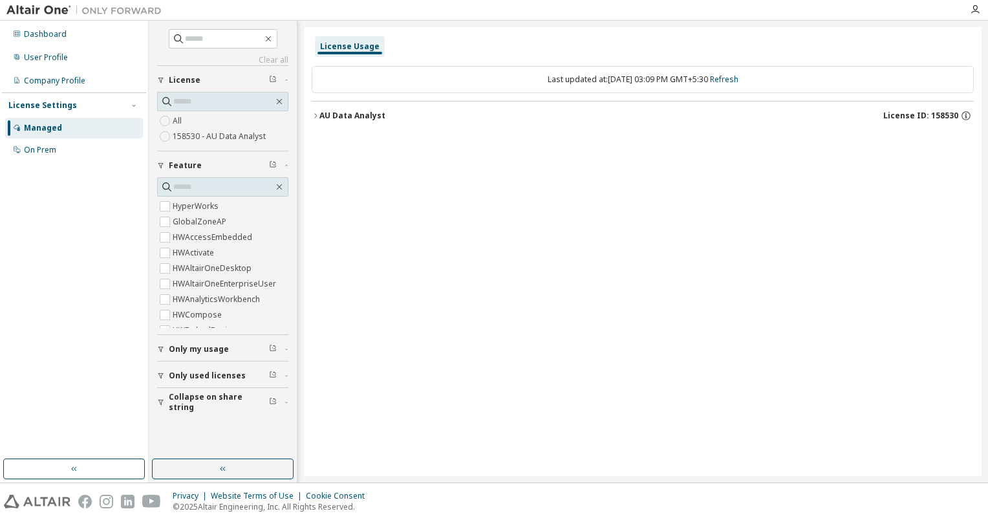
click at [197, 133] on label "158530 - AU Data Analyst" at bounding box center [221, 137] width 96 height 16
click at [190, 219] on label "GlobalZoneAP" at bounding box center [201, 222] width 56 height 16
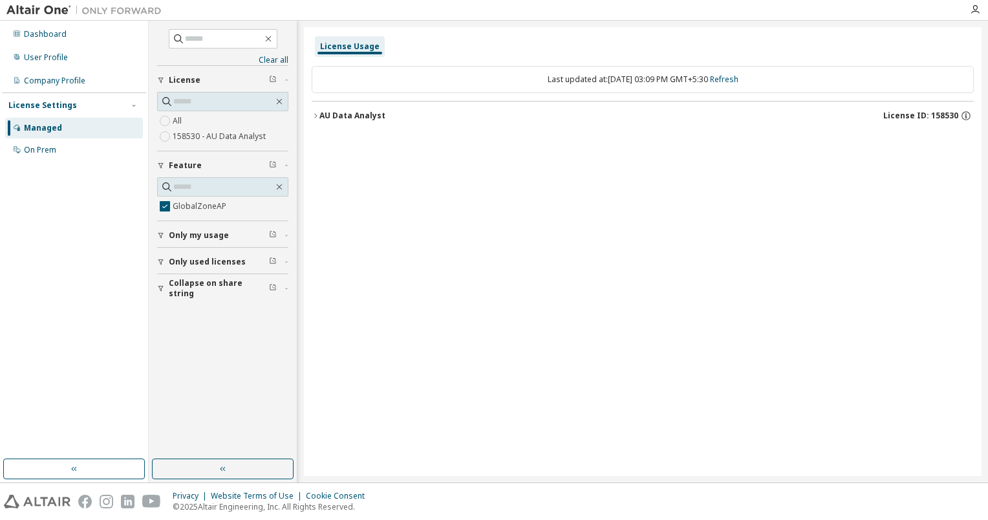
click at [311, 113] on div "License Usage Last updated at: Wed 2025-10-08 03:09 PM GMT+5:30 Refresh AU Data…" at bounding box center [643, 251] width 678 height 449
click at [316, 113] on icon "button" at bounding box center [316, 116] width 8 height 8
click at [552, 142] on div "0 of 50000 used" at bounding box center [601, 142] width 116 height 12
click at [373, 142] on div "GlobalZoneAP" at bounding box center [389, 142] width 116 height 12
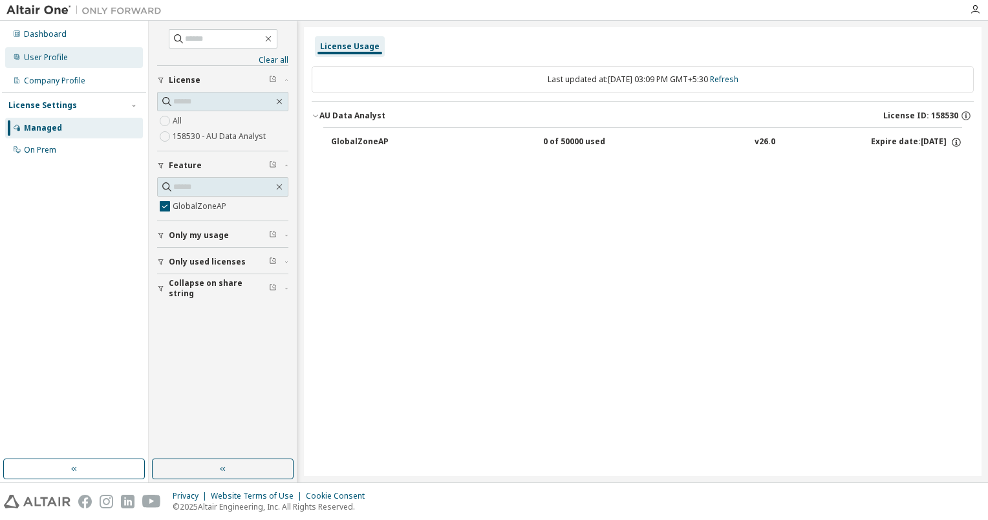
click at [62, 53] on div "User Profile" at bounding box center [46, 57] width 44 height 10
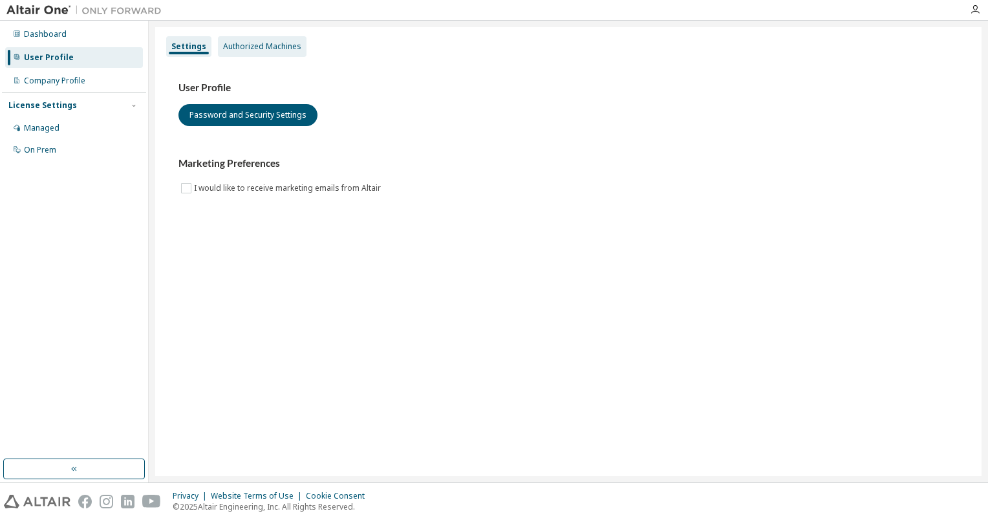
click at [242, 54] on div "Authorized Machines" at bounding box center [262, 46] width 89 height 21
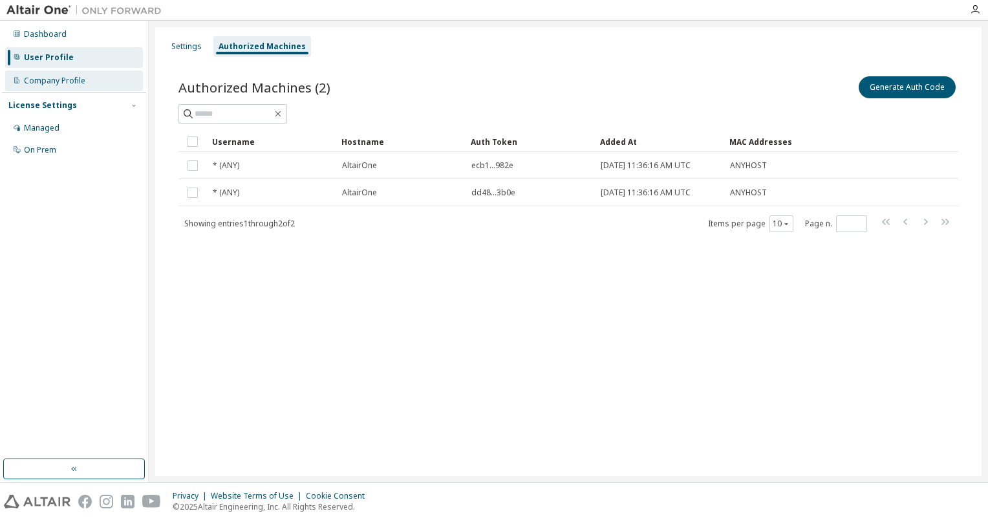
click at [60, 78] on div "Company Profile" at bounding box center [54, 81] width 61 height 10
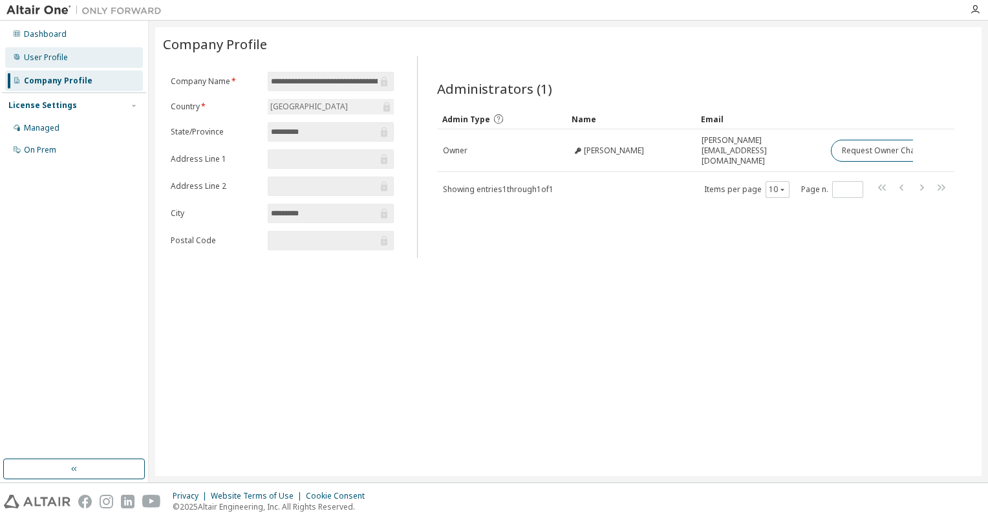
click at [69, 52] on div "User Profile" at bounding box center [74, 57] width 138 height 21
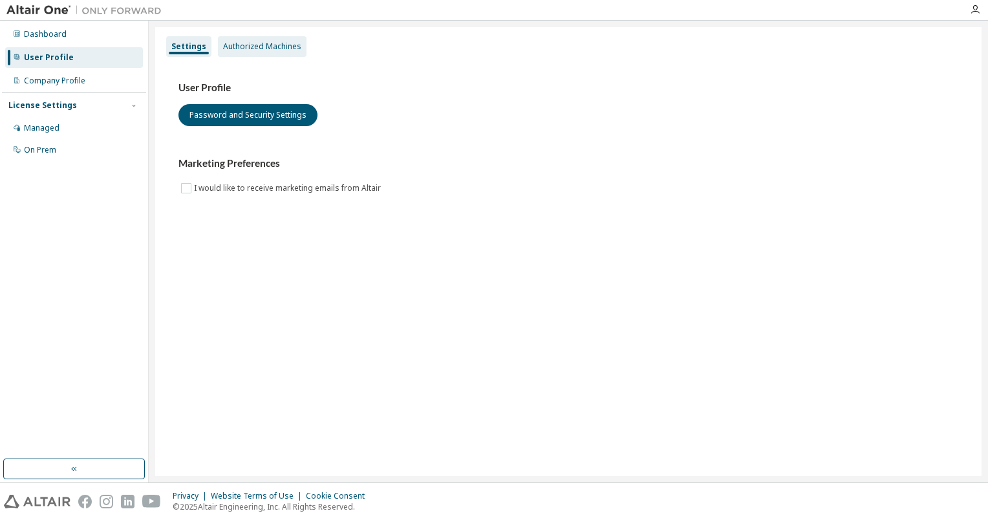
click at [247, 55] on div "Authorized Machines" at bounding box center [262, 46] width 89 height 21
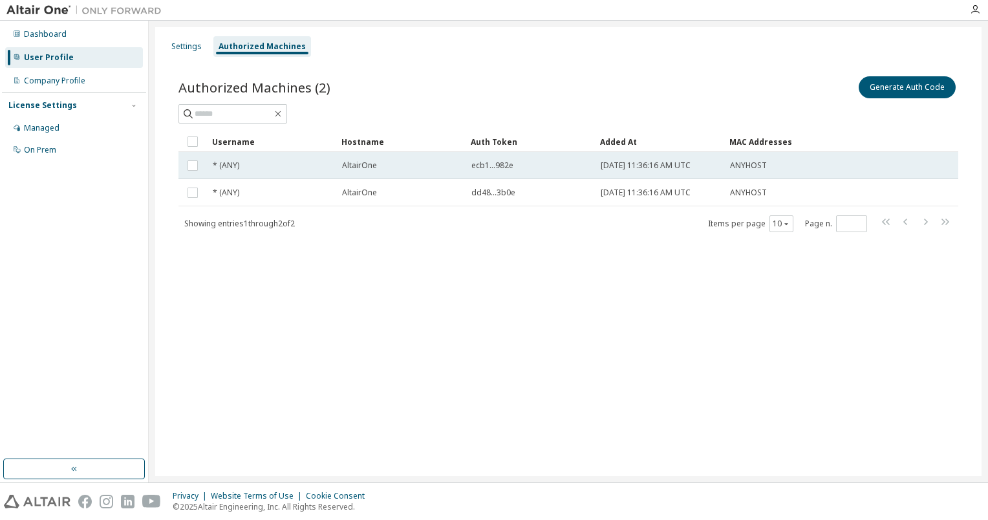
click at [231, 171] on td "* (ANY)" at bounding box center [271, 165] width 129 height 27
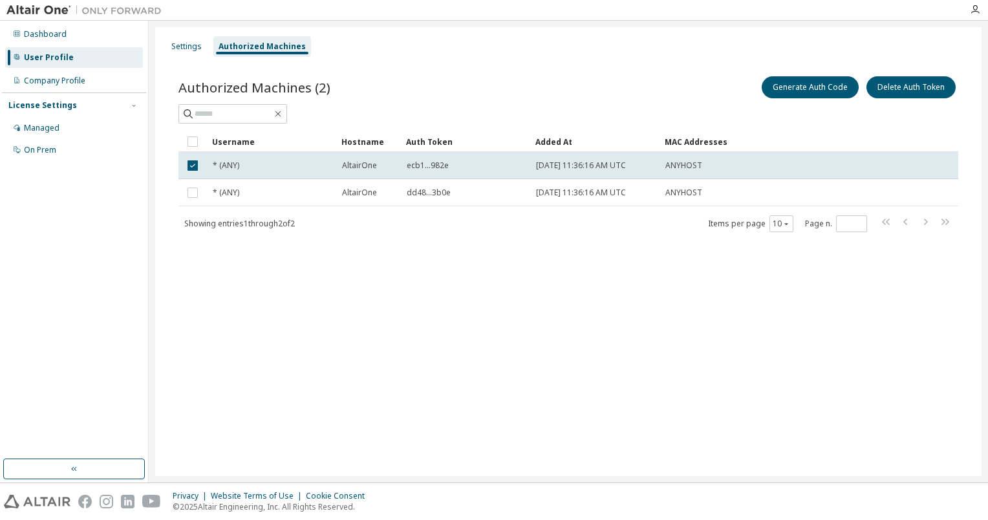
drag, startPoint x: 464, startPoint y: 139, endPoint x: 391, endPoint y: 139, distance: 73.1
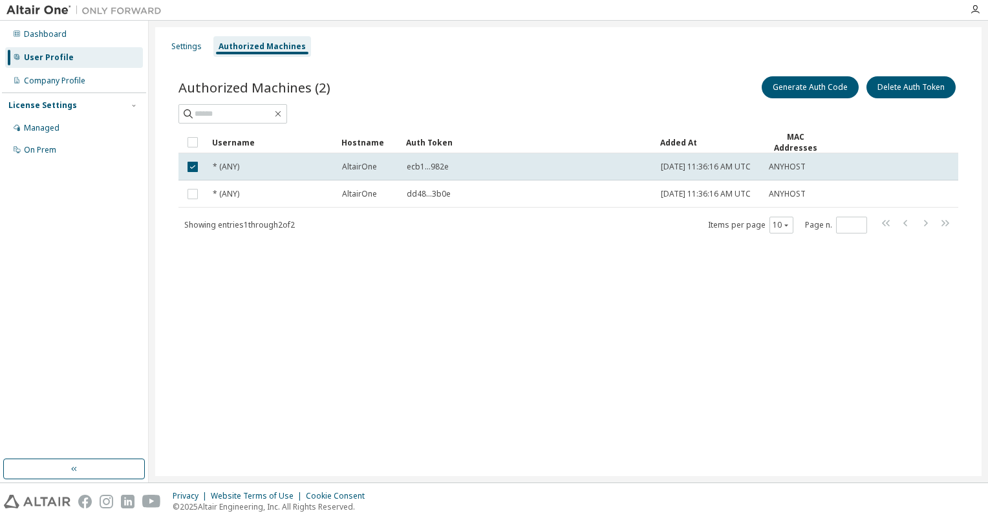
drag, startPoint x: 532, startPoint y: 138, endPoint x: 657, endPoint y: 138, distance: 124.9
click at [441, 142] on div "Auth Token" at bounding box center [528, 142] width 244 height 21
click at [433, 169] on span "ecb1...982e" at bounding box center [428, 167] width 42 height 10
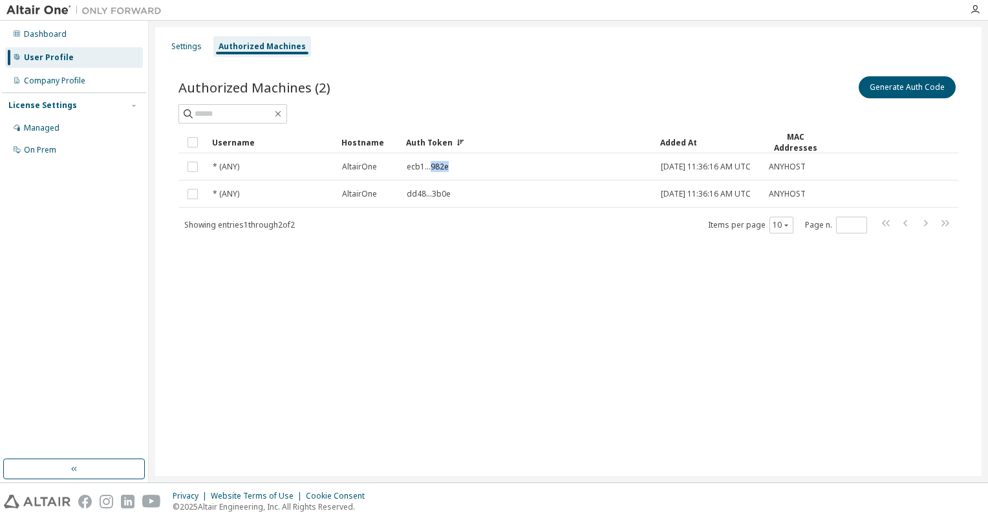
click at [433, 169] on span "ecb1...982e" at bounding box center [428, 167] width 42 height 10
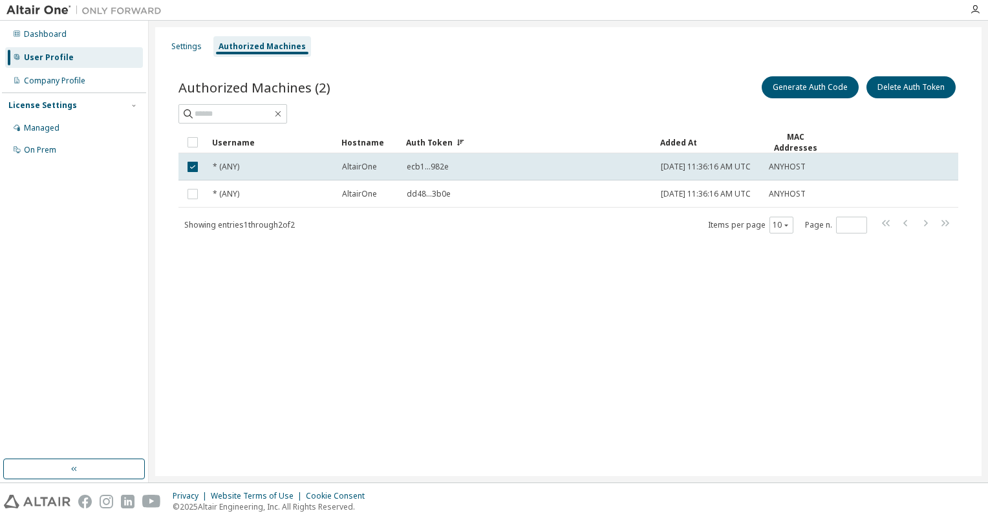
drag, startPoint x: 433, startPoint y: 169, endPoint x: 356, endPoint y: 282, distance: 137.3
click at [356, 282] on div "Settings Authorized Machines Authorized Machines (2) Generate Auth Code Delete …" at bounding box center [568, 251] width 827 height 449
click at [186, 266] on div "Authorized Machines (2) Generate Auth Code Delete Auth Token Clear Load Save Sa…" at bounding box center [568, 163] width 811 height 210
click at [24, 30] on div "Dashboard" at bounding box center [45, 34] width 43 height 10
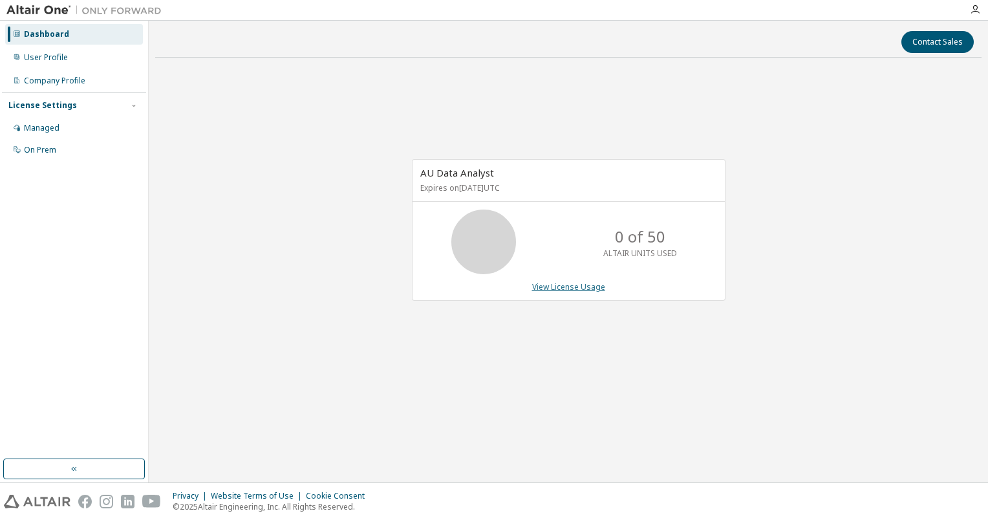
click at [546, 287] on link "View License Usage" at bounding box center [568, 286] width 73 height 11
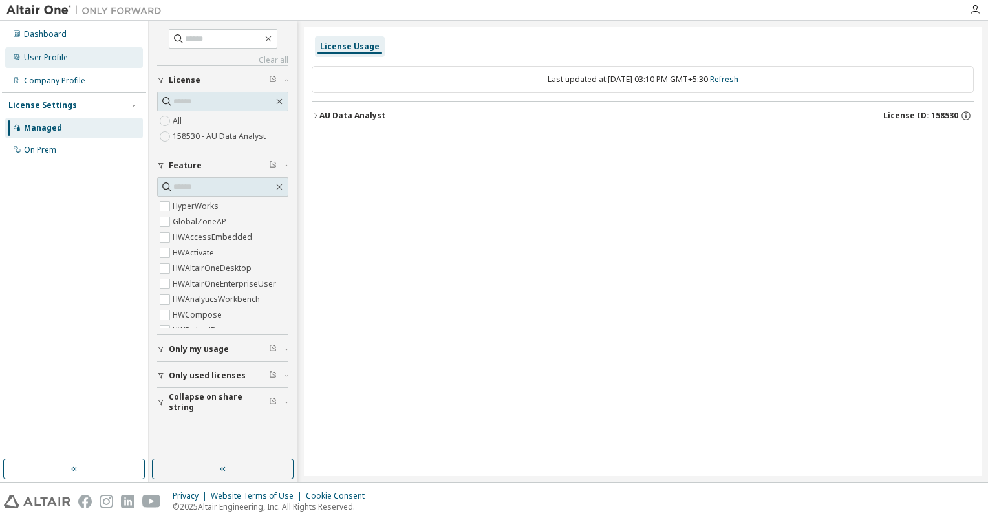
click at [53, 59] on div "User Profile" at bounding box center [46, 57] width 44 height 10
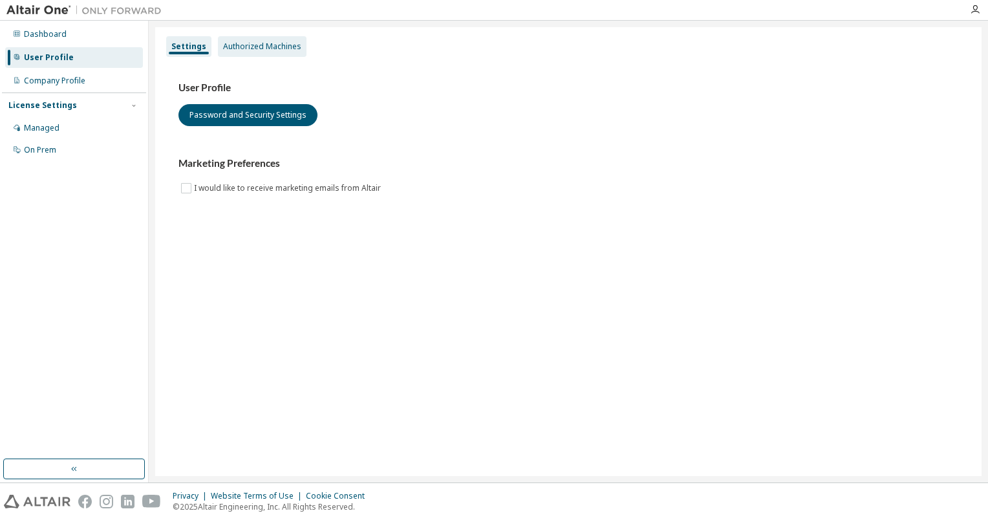
click at [228, 45] on div "Authorized Machines" at bounding box center [262, 46] width 78 height 10
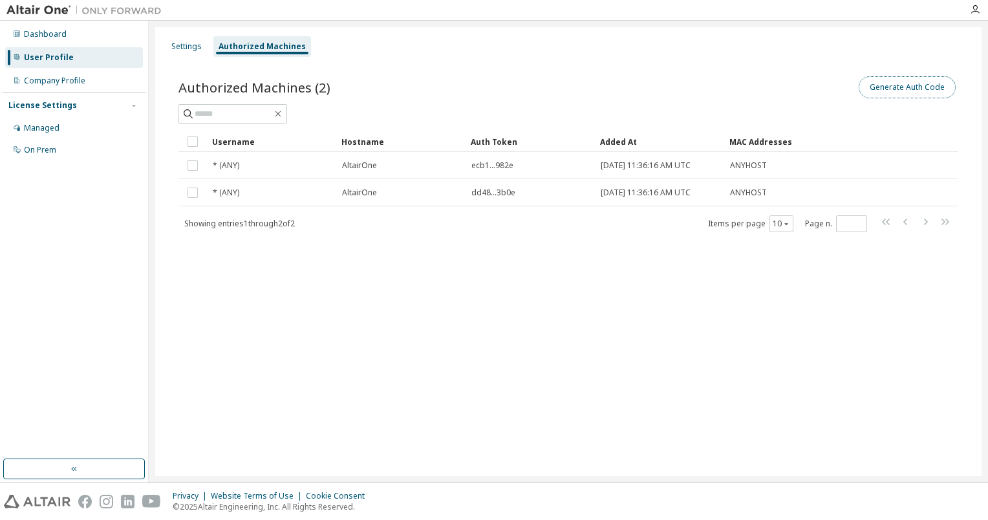
click at [905, 94] on button "Generate Auth Code" at bounding box center [907, 87] width 97 height 22
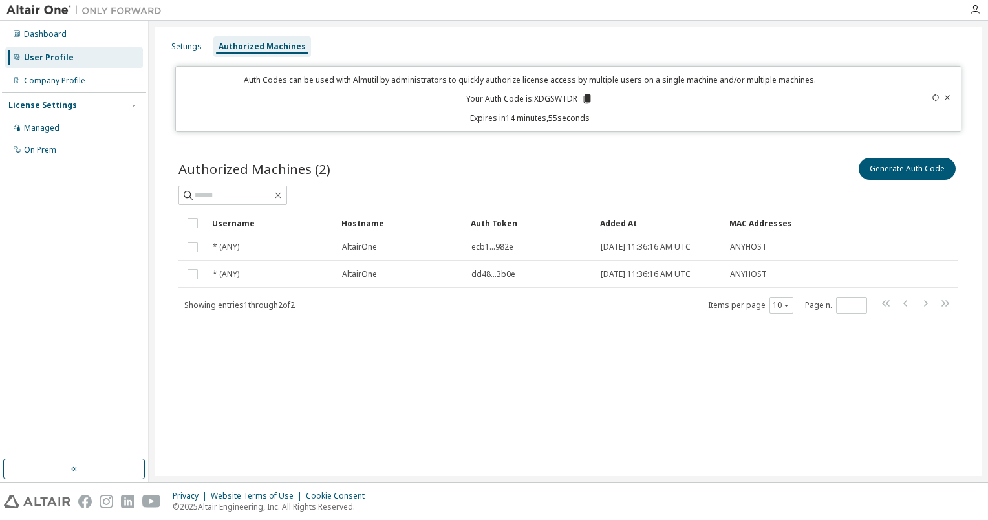
click at [585, 96] on icon at bounding box center [587, 98] width 7 height 9
click at [581, 161] on div "Generate Auth Code" at bounding box center [764, 168] width 390 height 27
click at [607, 329] on div "Authorized Machines (2) Generate Auth Code Clear Load Save Save As Field Operat…" at bounding box center [568, 244] width 811 height 208
